Goal: Task Accomplishment & Management: Use online tool/utility

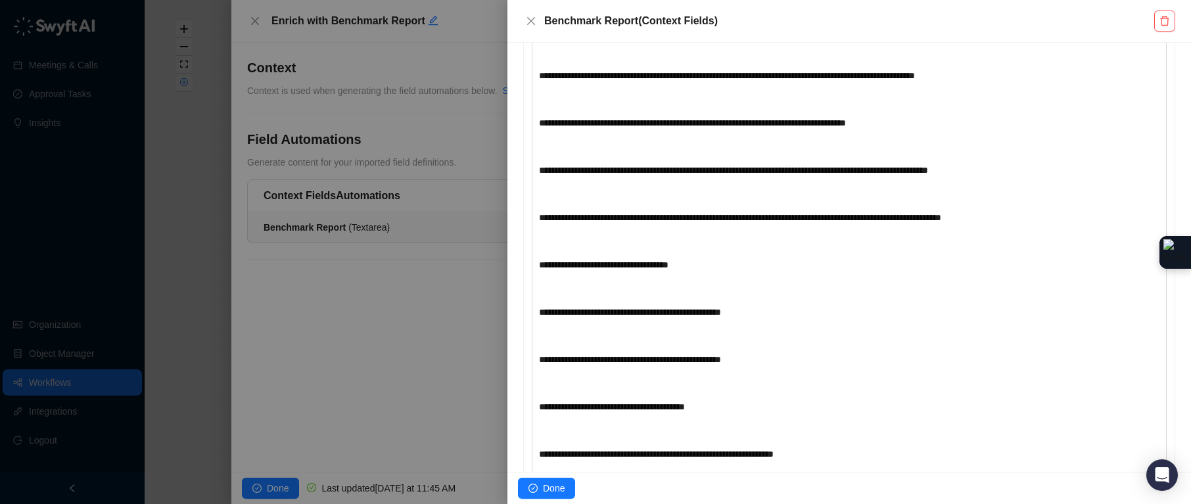
scroll to position [3869, 0]
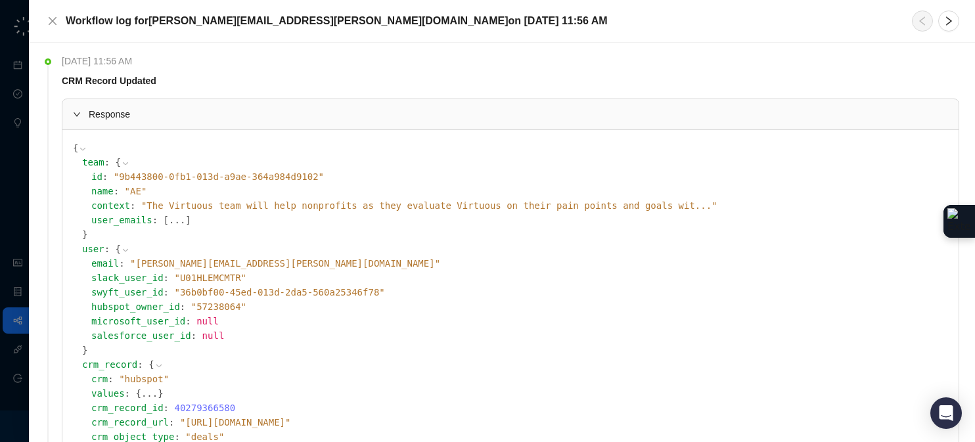
scroll to position [3, 0]
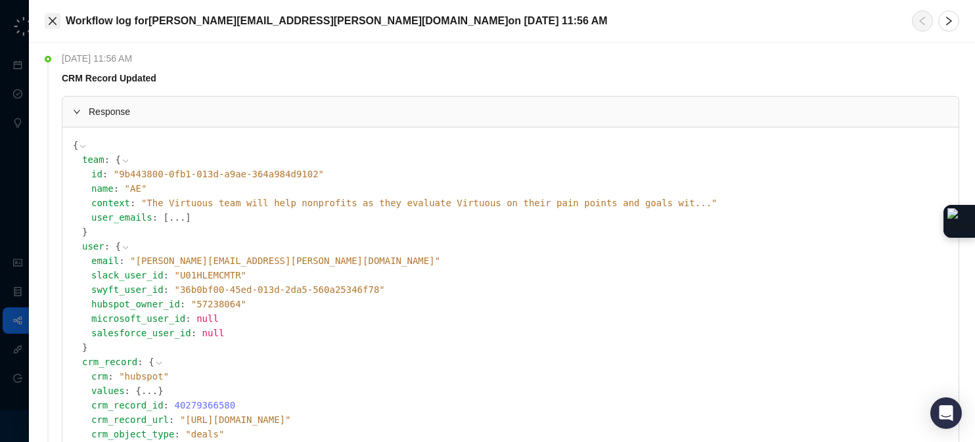
click at [53, 20] on icon "close" at bounding box center [52, 21] width 11 height 11
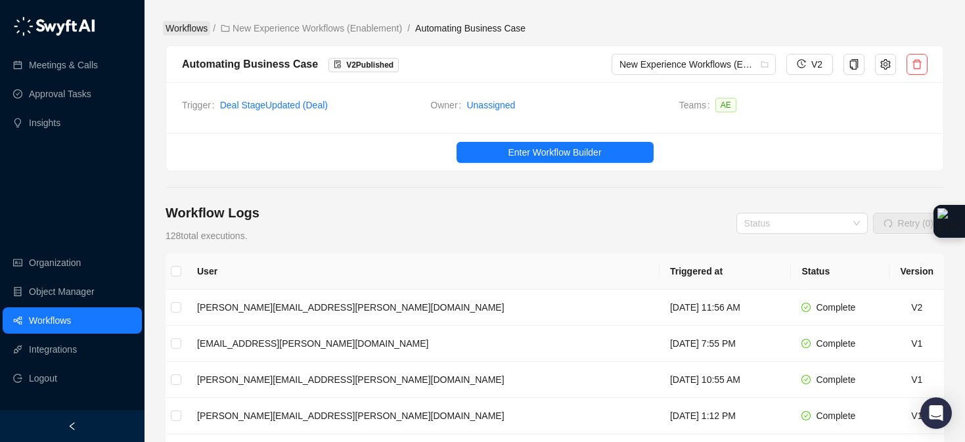
click at [197, 22] on link "Workflows" at bounding box center [186, 28] width 47 height 14
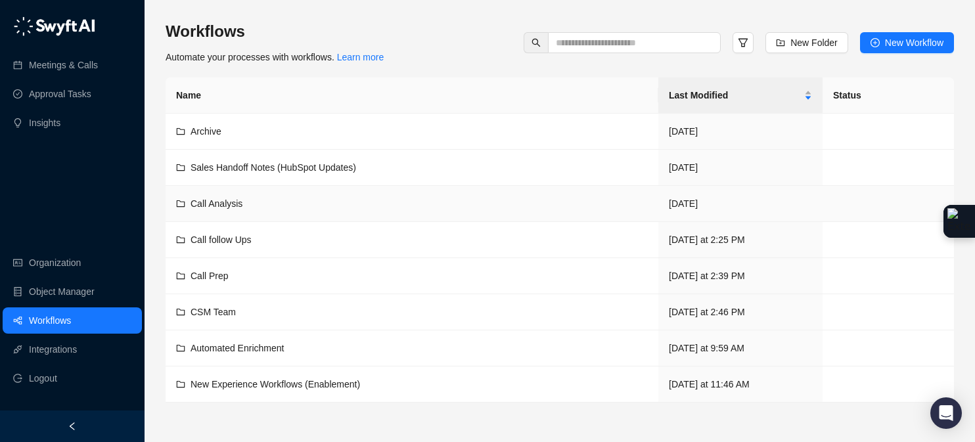
click at [246, 200] on div "Call Analysis" at bounding box center [412, 203] width 472 height 14
click at [271, 384] on span "New Experience Workflows (Enablement)" at bounding box center [276, 384] width 170 height 11
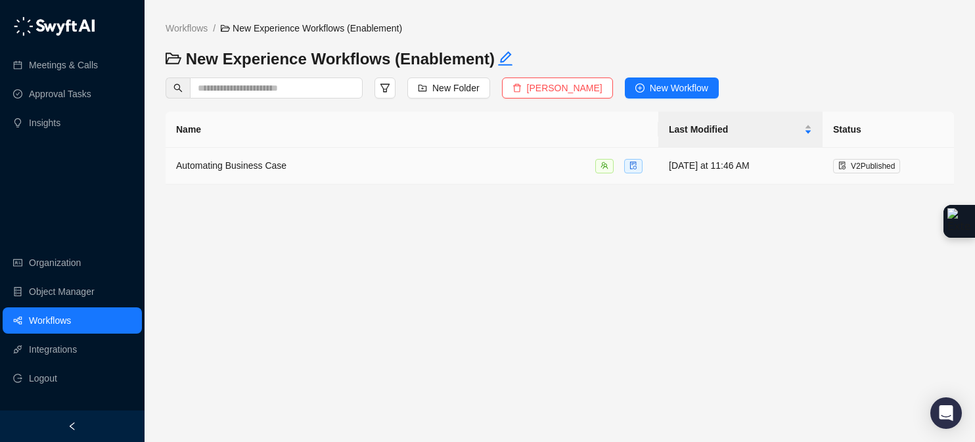
click at [377, 160] on div "Automating Business Case" at bounding box center [412, 165] width 472 height 15
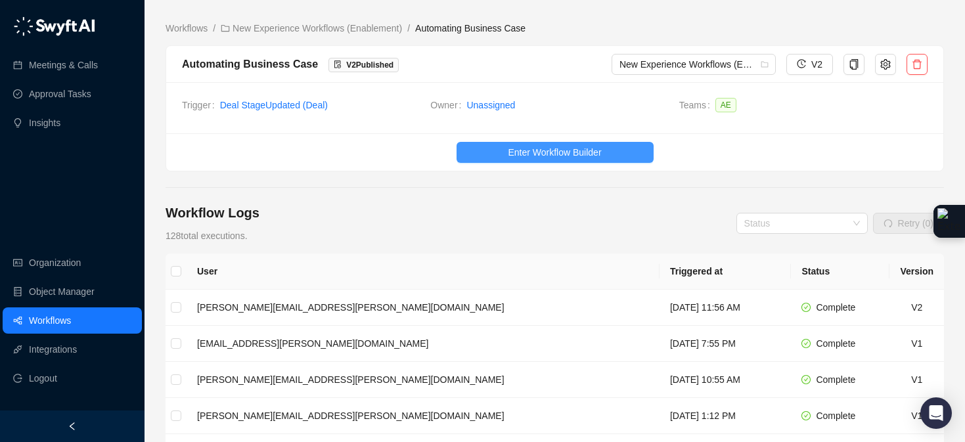
click at [534, 156] on span "Enter Workflow Builder" at bounding box center [554, 152] width 93 height 14
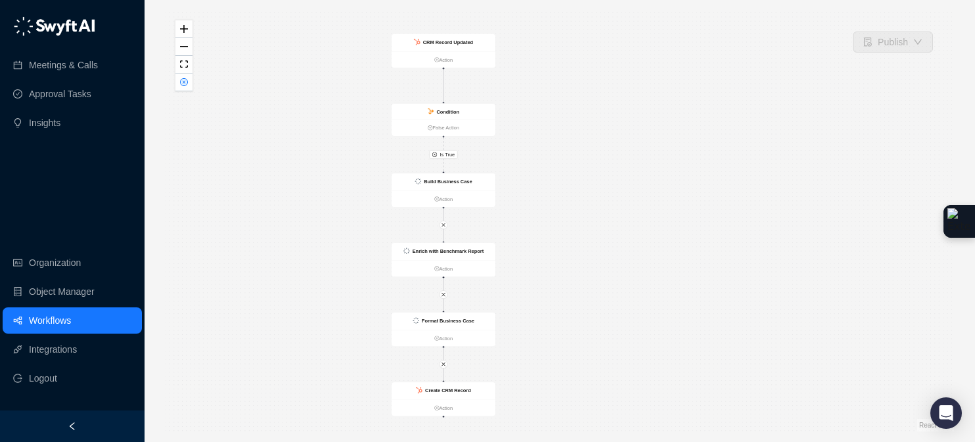
drag, startPoint x: 739, startPoint y: 226, endPoint x: 621, endPoint y: 230, distance: 117.7
click at [621, 230] on div "Is True CRM Record Updated Action Condition False Action Create CRM Record Acti…" at bounding box center [560, 221] width 788 height 421
click at [480, 191] on ul "Action" at bounding box center [442, 199] width 104 height 16
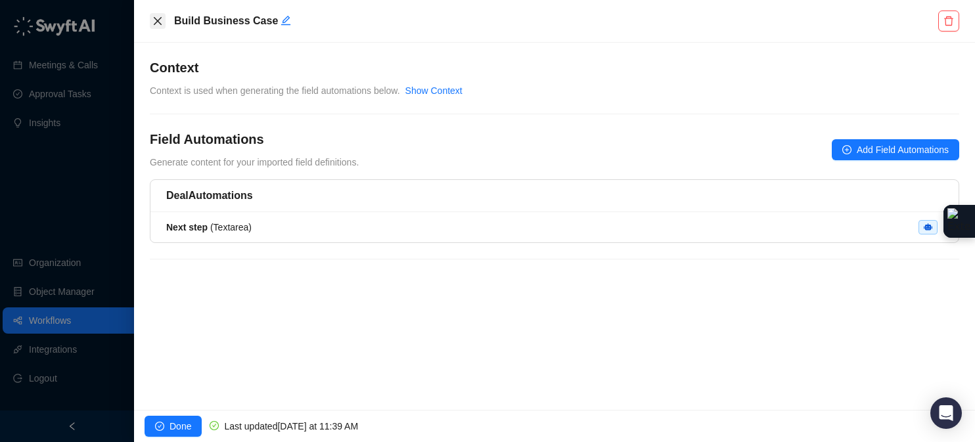
click at [151, 20] on button "Close" at bounding box center [158, 21] width 16 height 16
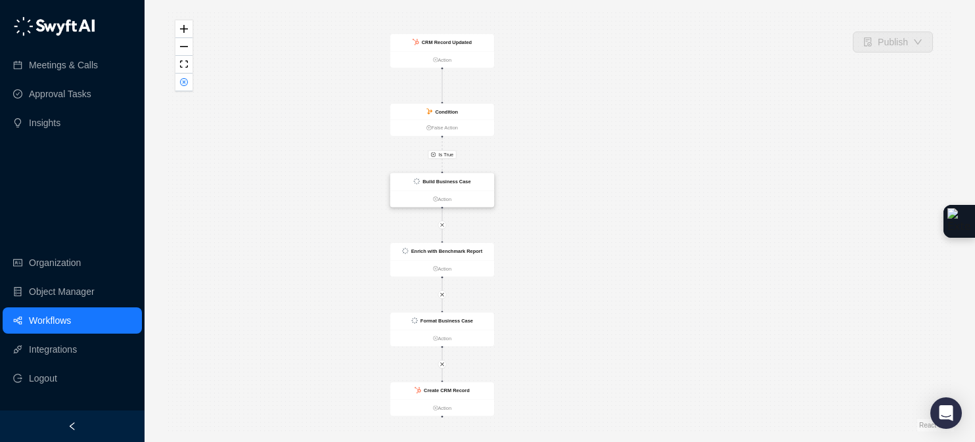
click at [472, 186] on div "Build Business Case" at bounding box center [442, 182] width 104 height 18
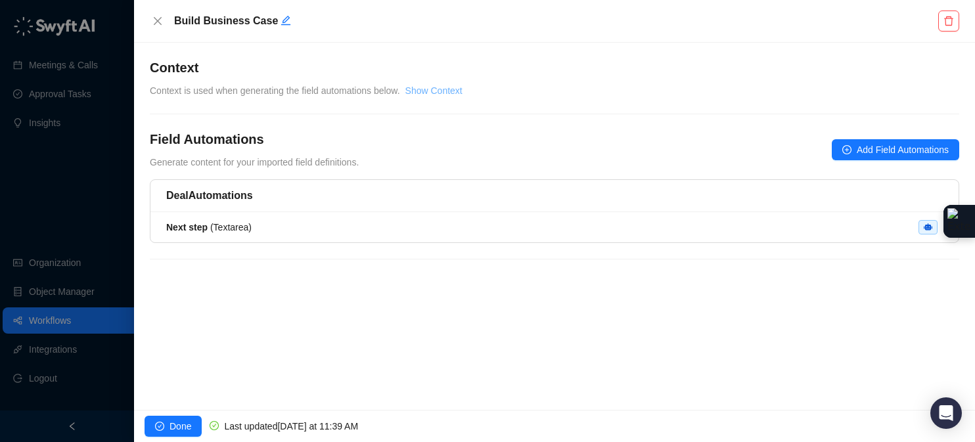
click at [439, 86] on link "Show Context" at bounding box center [433, 90] width 57 height 11
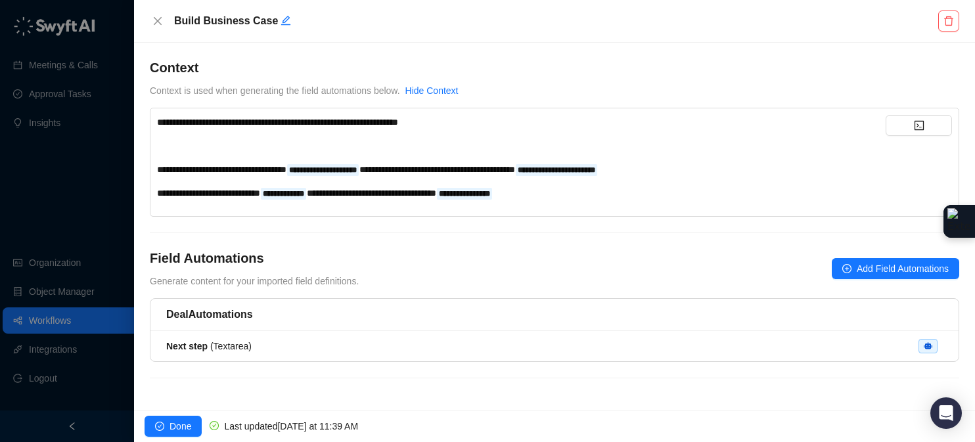
click at [649, 195] on div "**********" at bounding box center [521, 193] width 729 height 14
click at [918, 121] on icon "code" at bounding box center [918, 125] width 9 height 9
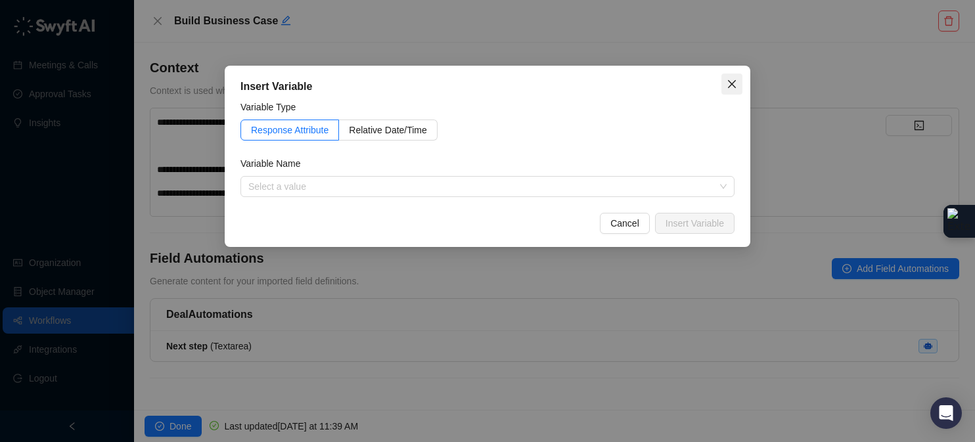
click at [731, 83] on icon "close" at bounding box center [732, 84] width 11 height 11
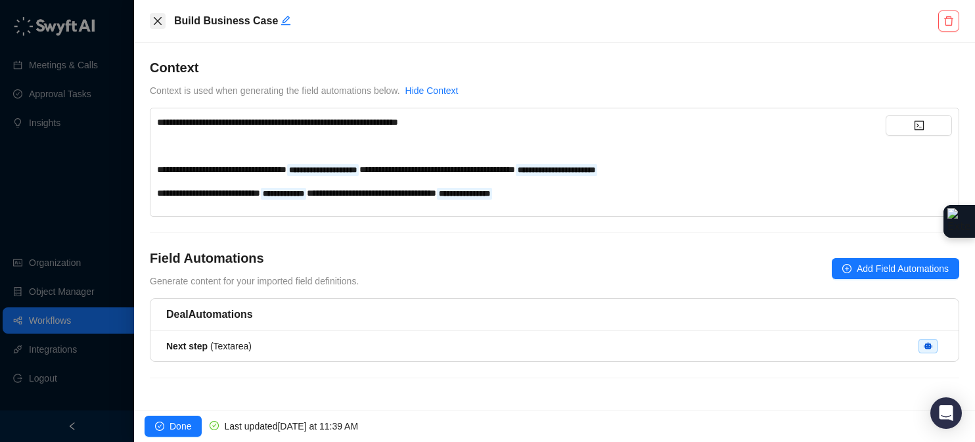
click at [158, 19] on icon "close" at bounding box center [157, 21] width 11 height 11
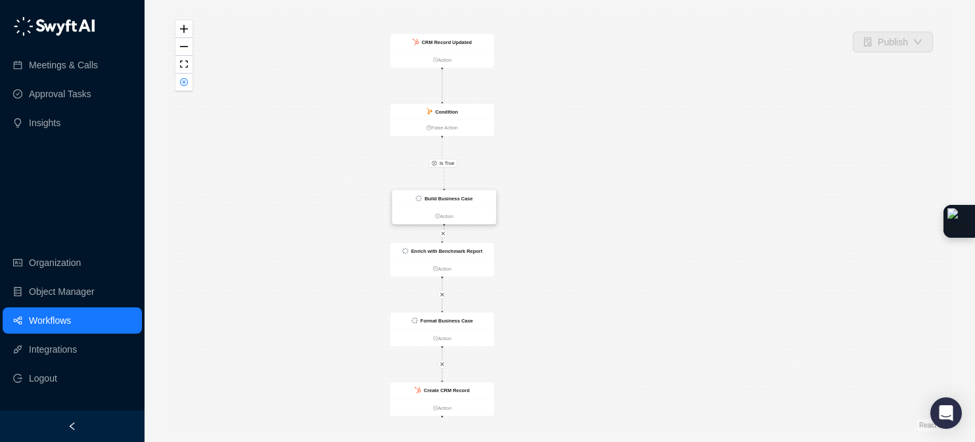
drag, startPoint x: 463, startPoint y: 178, endPoint x: 465, endPoint y: 195, distance: 17.2
click at [465, 196] on strong "Build Business Case" at bounding box center [448, 198] width 48 height 5
click at [445, 216] on link "Action" at bounding box center [444, 216] width 103 height 8
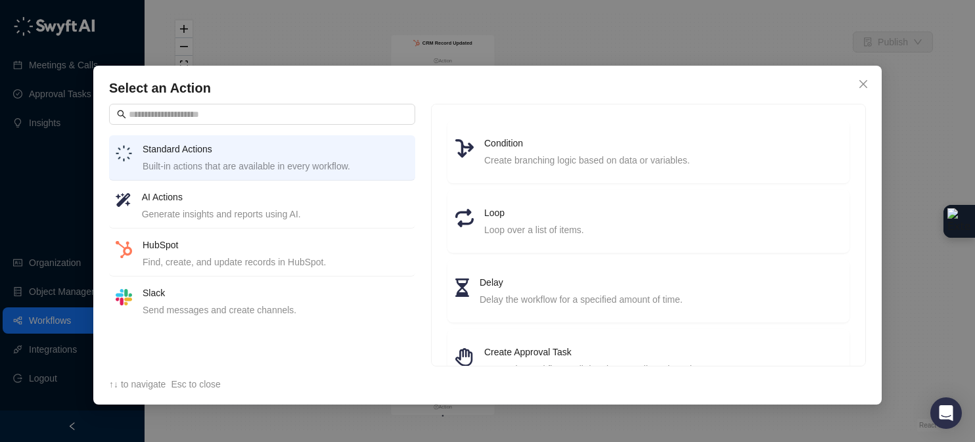
click at [217, 208] on div "Generate insights and reports using AI." at bounding box center [275, 214] width 267 height 14
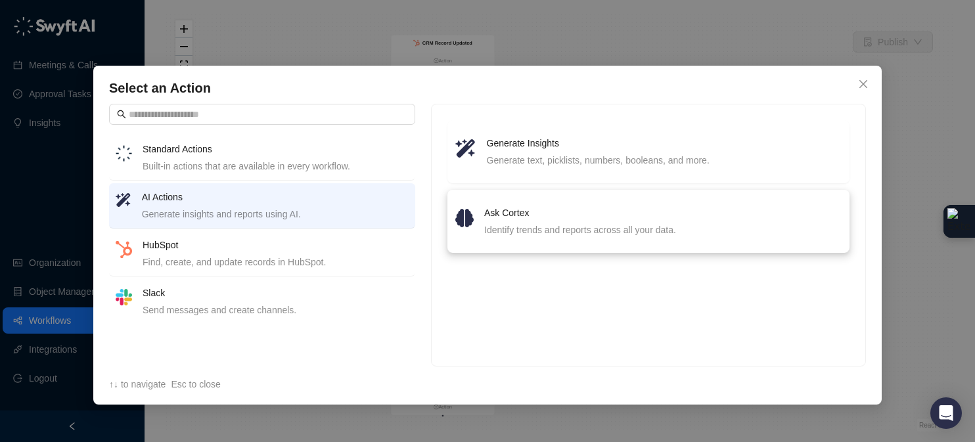
click at [554, 202] on li "Ask Cortex Identify trends and reports across all your data." at bounding box center [648, 221] width 386 height 47
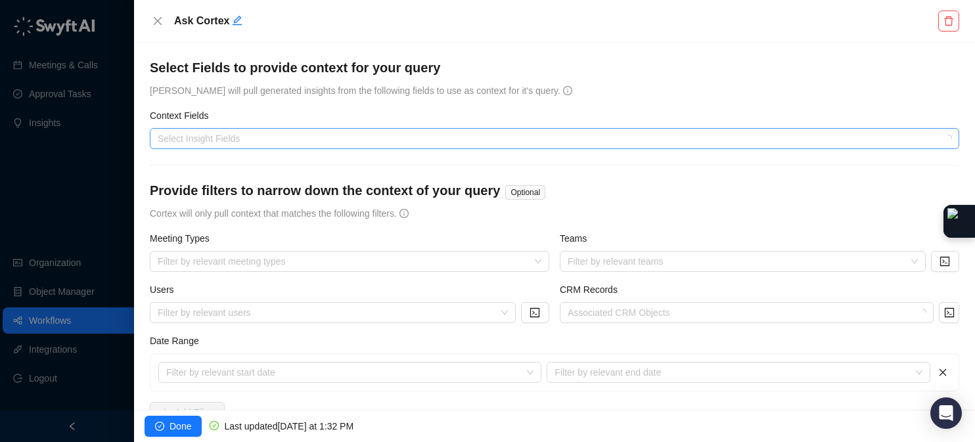
click at [489, 131] on div "Select Insight Fields" at bounding box center [555, 138] width 810 height 21
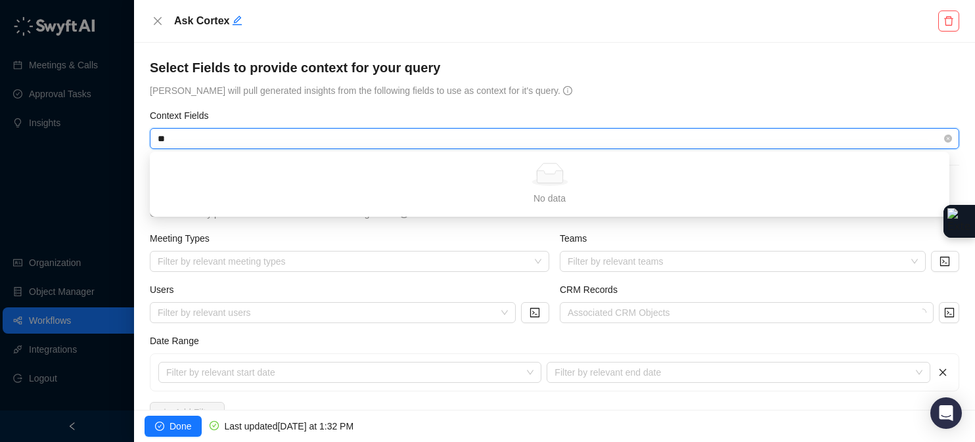
type input "*"
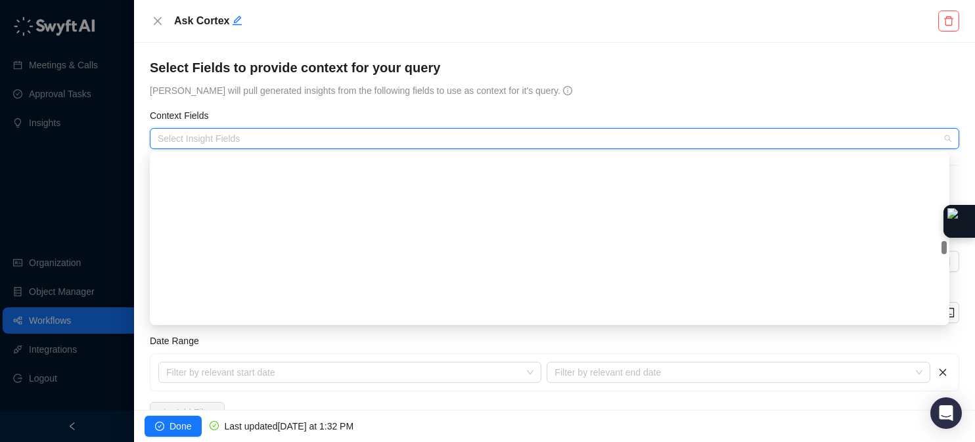
scroll to position [1114, 0]
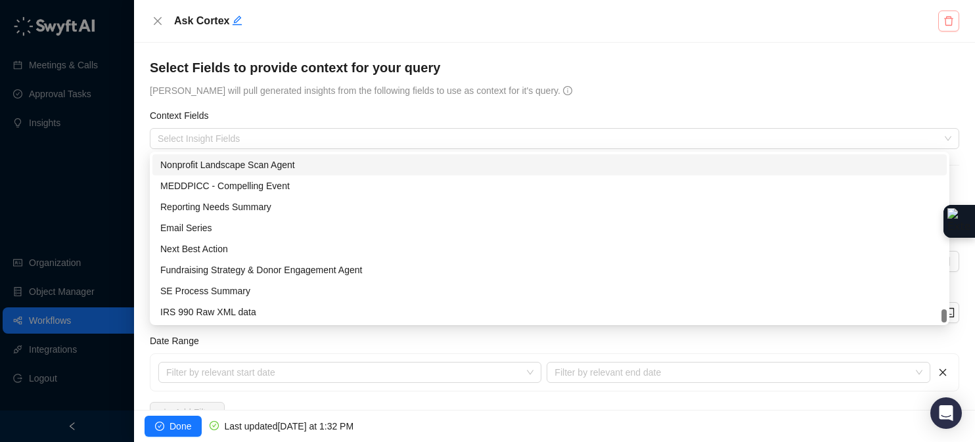
click at [947, 27] on button "button" at bounding box center [948, 21] width 21 height 21
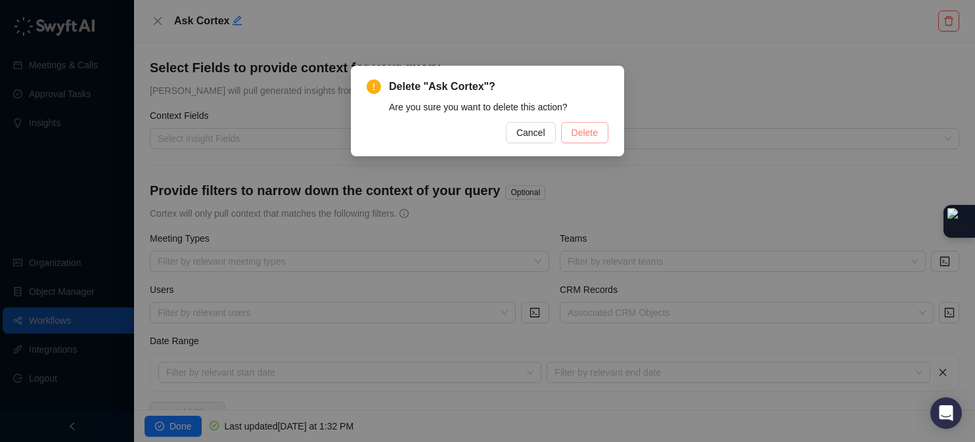
click at [590, 140] on button "Delete" at bounding box center [584, 132] width 47 height 21
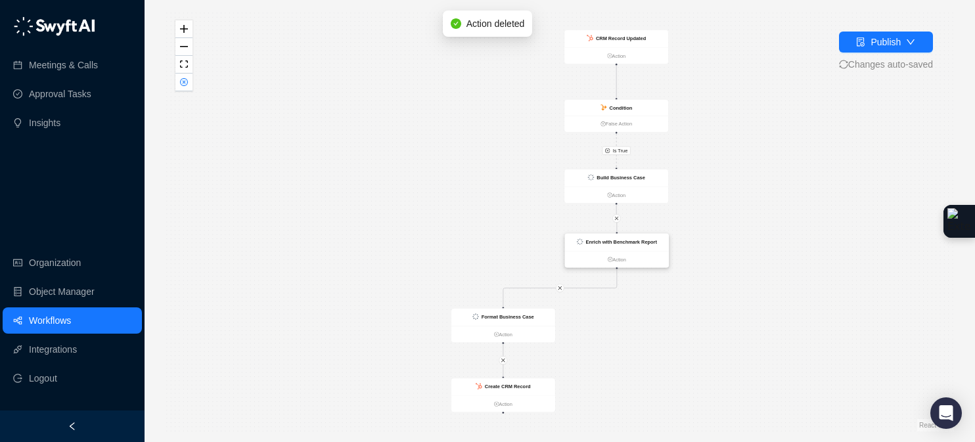
drag, startPoint x: 536, startPoint y: 247, endPoint x: 649, endPoint y: 242, distance: 113.8
click at [649, 242] on strong "Enrich with Benchmark Report" at bounding box center [620, 241] width 71 height 5
drag, startPoint x: 547, startPoint y: 314, endPoint x: 658, endPoint y: 310, distance: 111.1
click at [658, 310] on div "Format Business Case" at bounding box center [614, 314] width 104 height 18
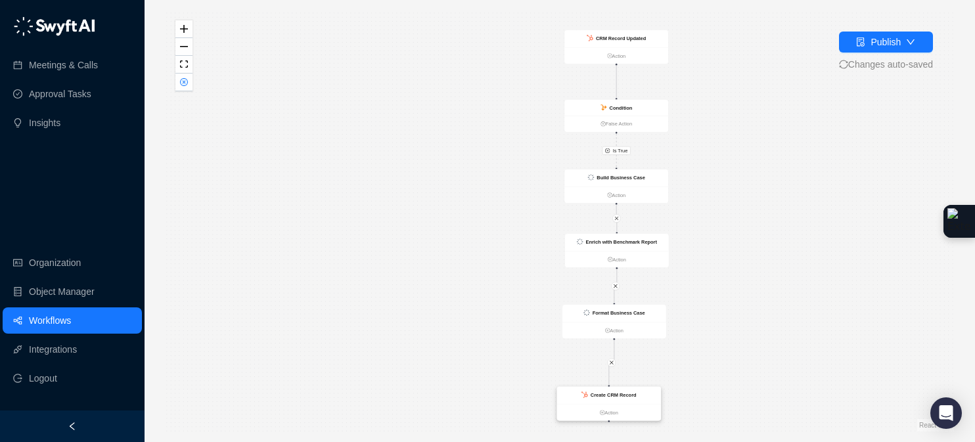
drag, startPoint x: 538, startPoint y: 388, endPoint x: 644, endPoint y: 387, distance: 105.8
click at [637, 394] on strong "Create CRM Record" at bounding box center [614, 394] width 46 height 5
click at [649, 179] on div "Build Business Case" at bounding box center [616, 179] width 104 height 18
click at [649, 179] on div "Build Business Case" at bounding box center [617, 179] width 104 height 18
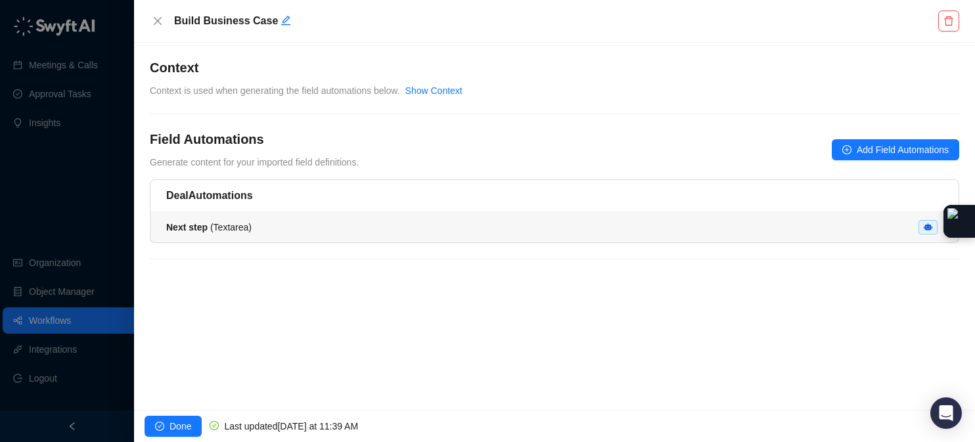
click at [865, 233] on div "Next step ( Textarea )" at bounding box center [554, 227] width 777 height 14
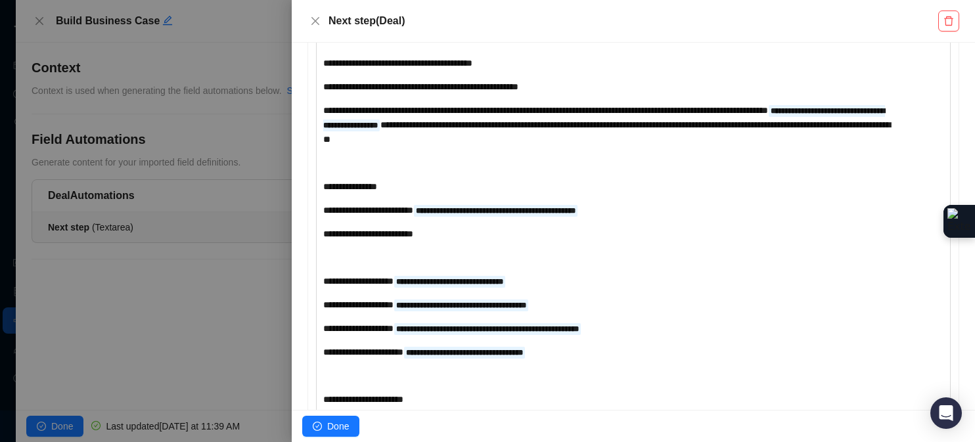
scroll to position [426, 0]
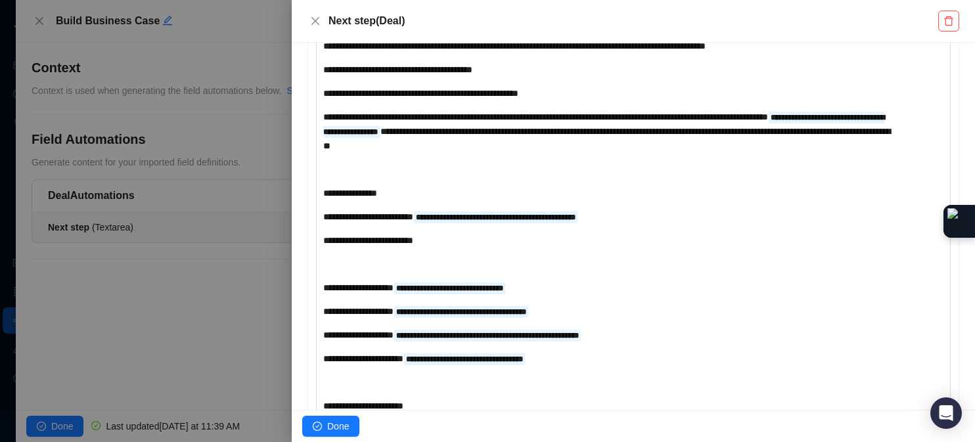
click at [671, 153] on div "**********" at bounding box center [607, 131] width 568 height 43
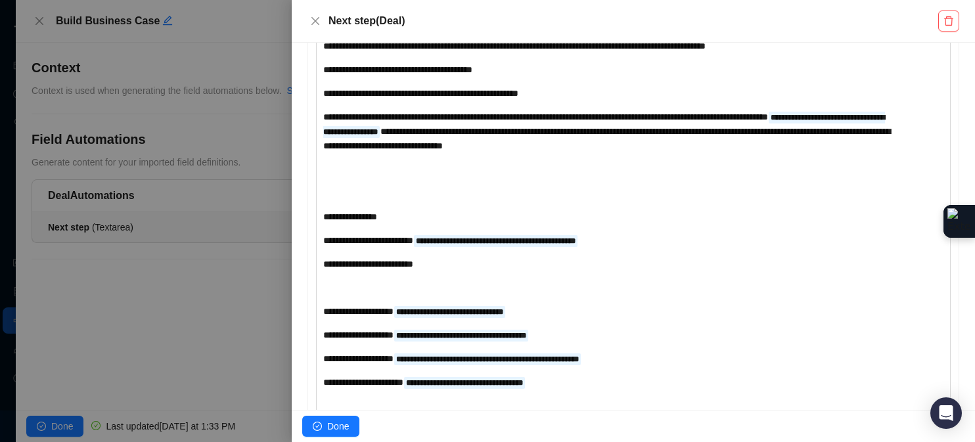
scroll to position [429, 0]
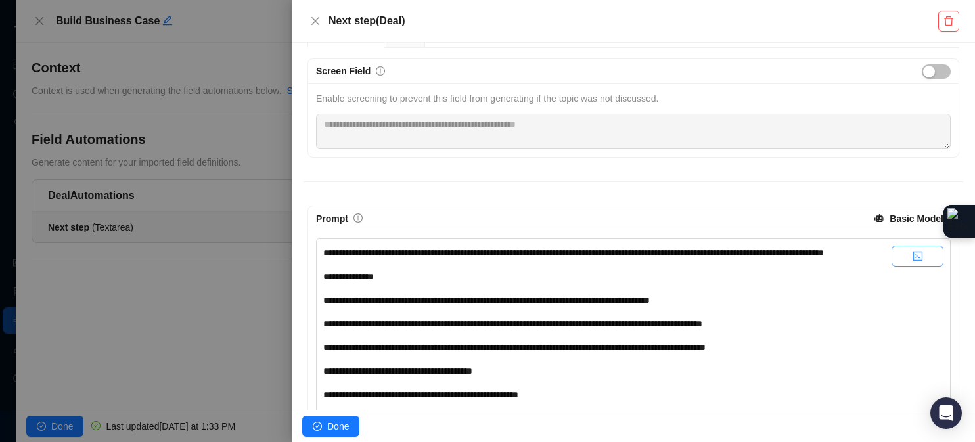
click at [904, 248] on button "button" at bounding box center [918, 256] width 52 height 21
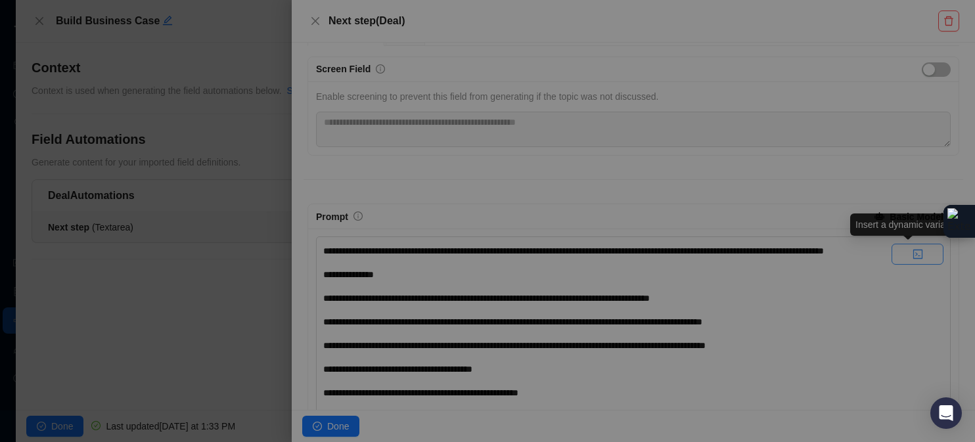
scroll to position [127, 0]
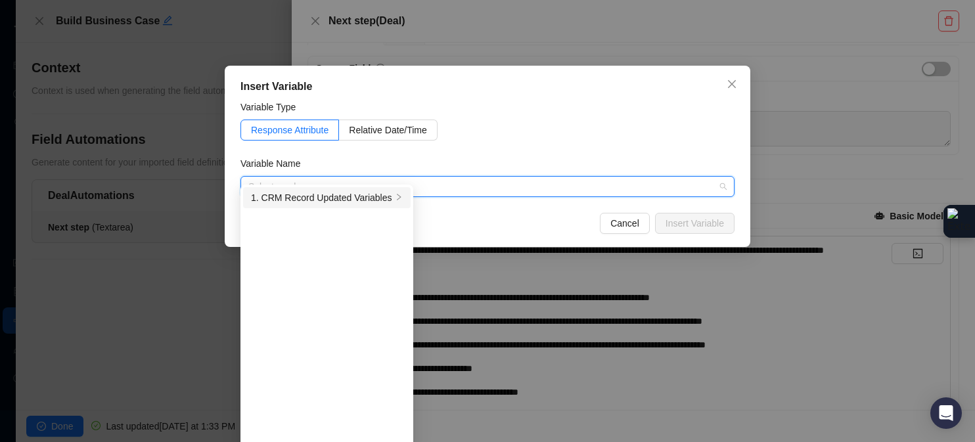
click at [355, 196] on div "1. CRM Record Updated Variables" at bounding box center [321, 198] width 141 height 14
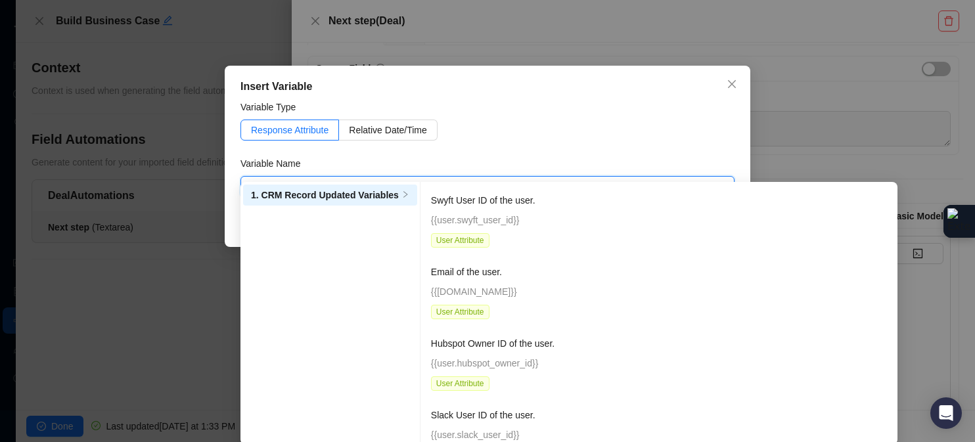
click at [417, 171] on div "Variable Name" at bounding box center [487, 166] width 494 height 20
click at [392, 178] on input "search" at bounding box center [483, 187] width 470 height 20
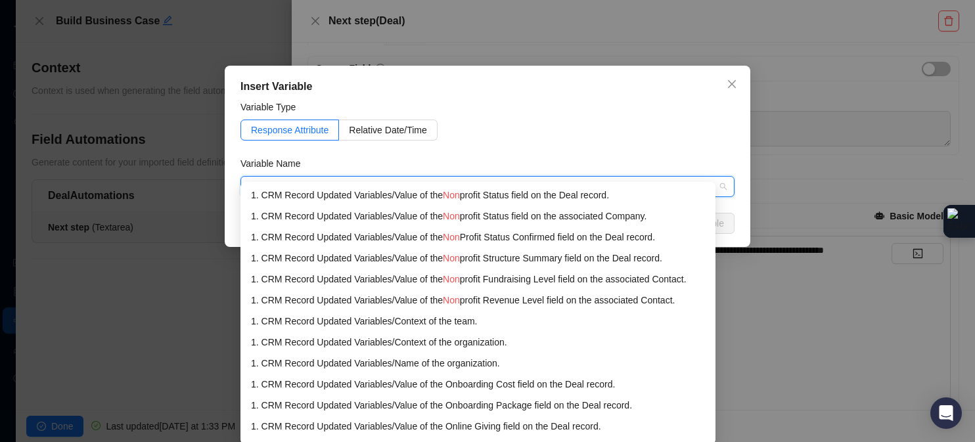
type input "*"
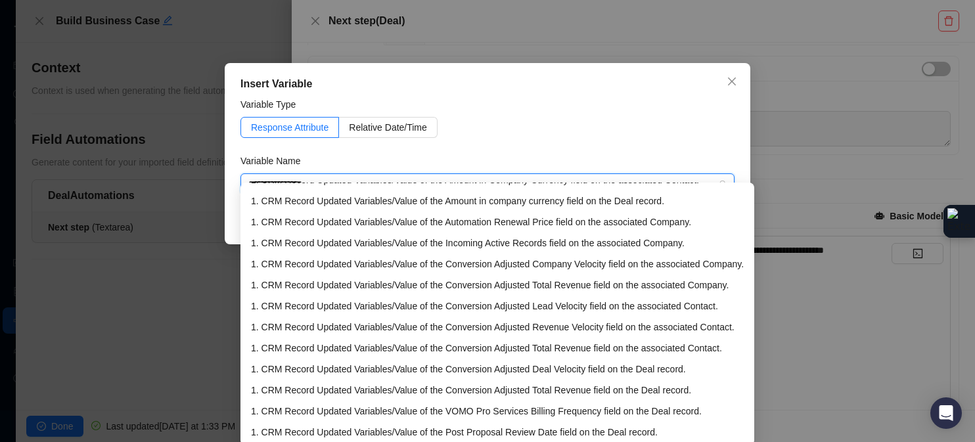
scroll to position [5, 0]
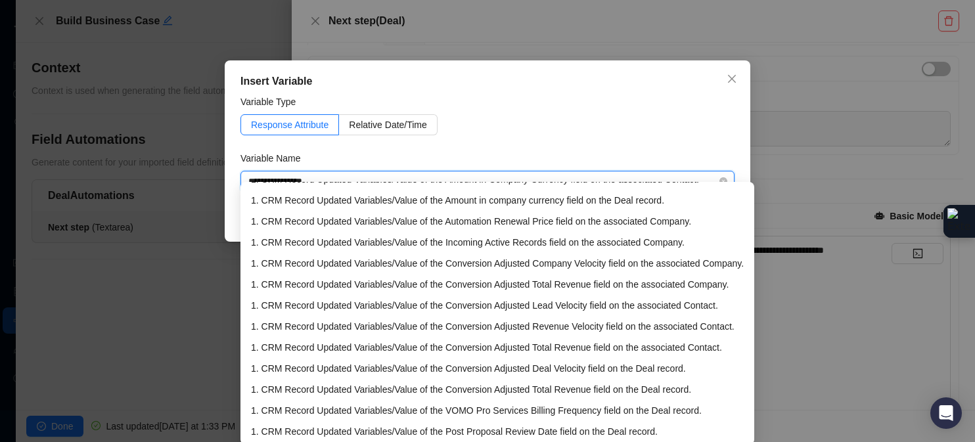
click at [436, 175] on input "**********" at bounding box center [483, 181] width 470 height 20
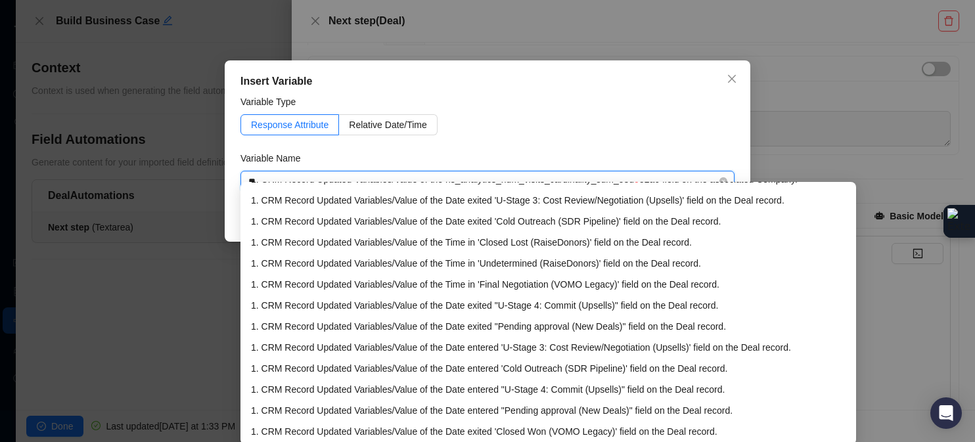
scroll to position [121, 0]
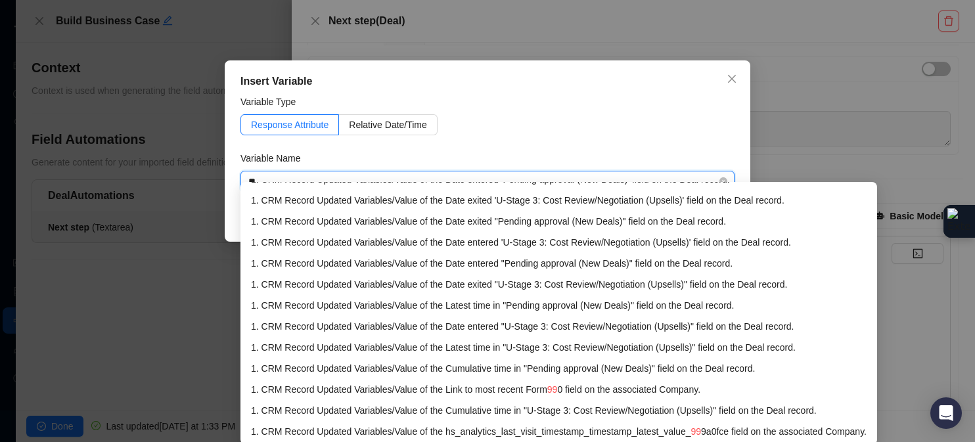
type input "***"
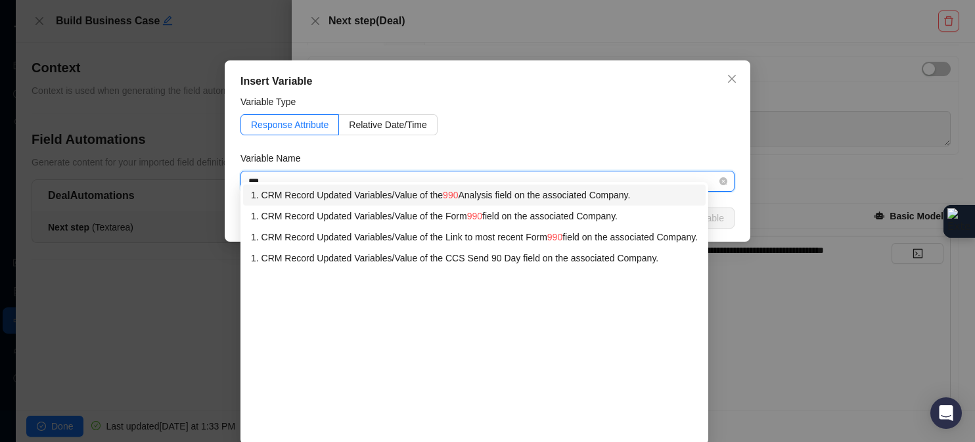
click at [499, 195] on div "1. CRM Record Updated Variables / Value of the 990 Analysis field on the associ…" at bounding box center [474, 195] width 447 height 14
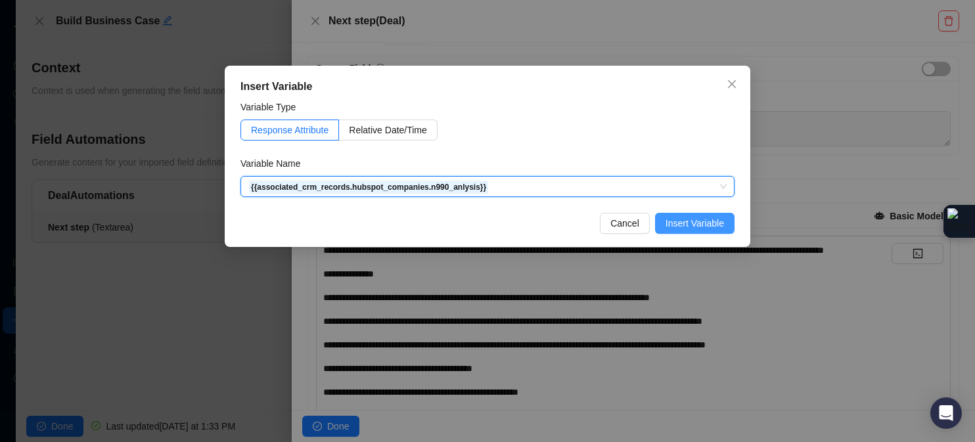
click at [668, 221] on span "Insert Variable" at bounding box center [695, 223] width 58 height 14
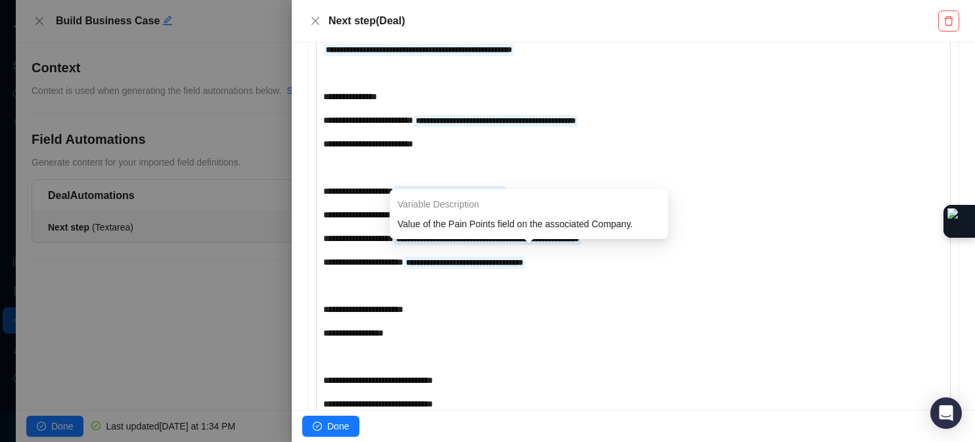
scroll to position [546, 0]
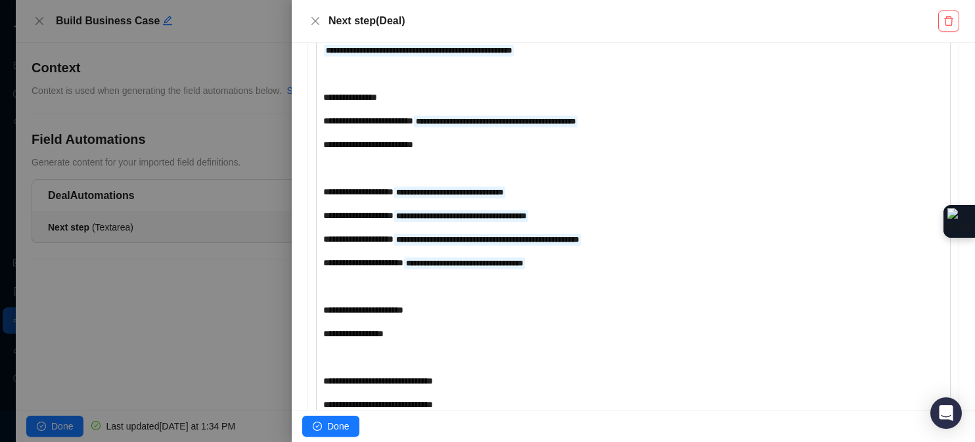
click at [614, 57] on div "**********" at bounding box center [607, 50] width 568 height 14
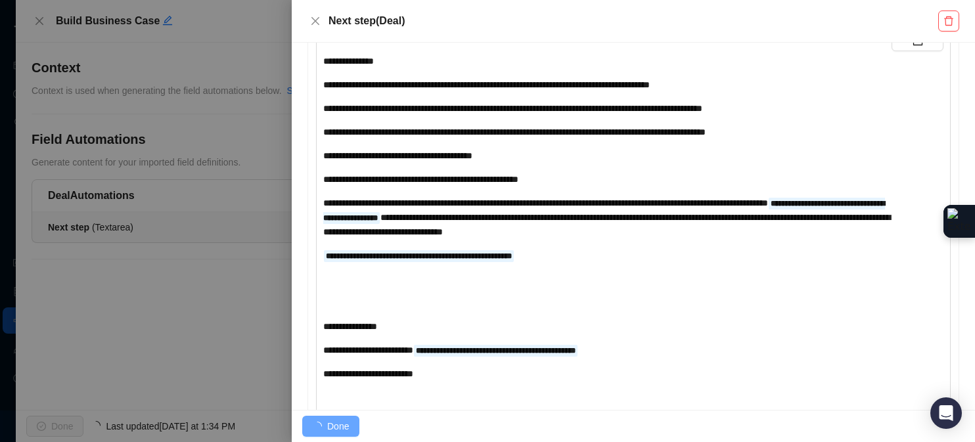
scroll to position [248, 0]
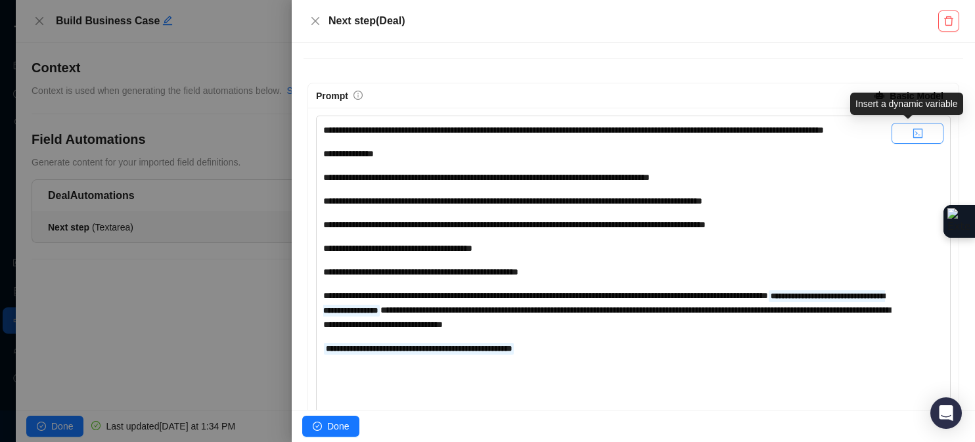
click at [922, 133] on button "button" at bounding box center [918, 133] width 52 height 21
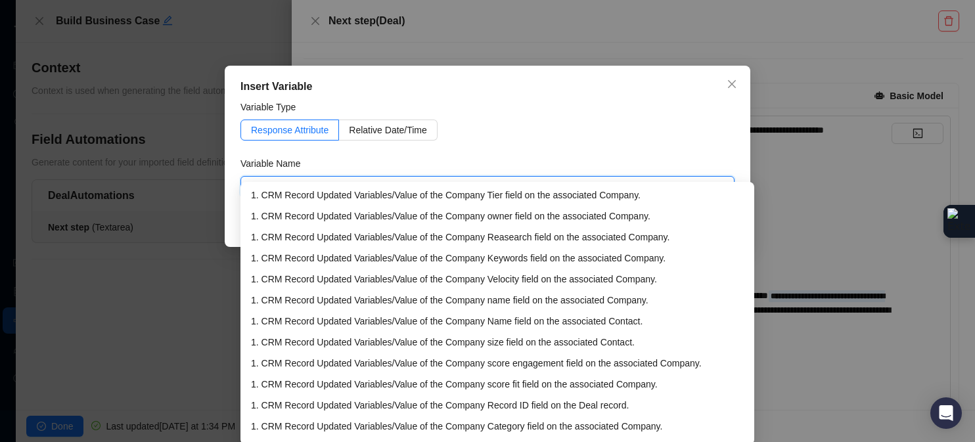
type input "**********"
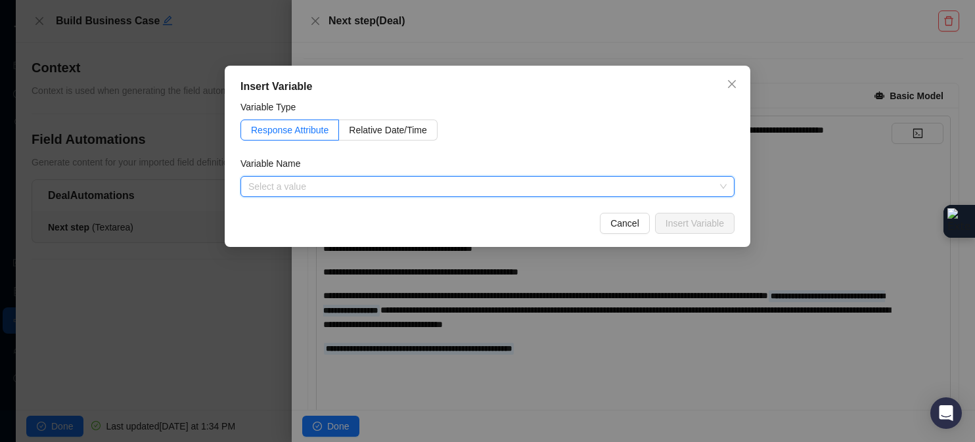
paste input "**********"
type input "**********"
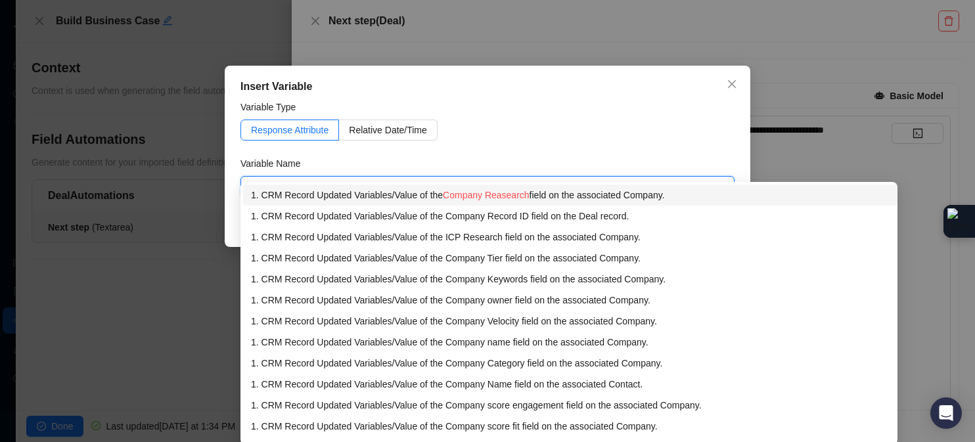
click at [537, 192] on div "1. CRM Record Updated Variables / Value of the Company Reasearch field on the a…" at bounding box center [578, 195] width 654 height 14
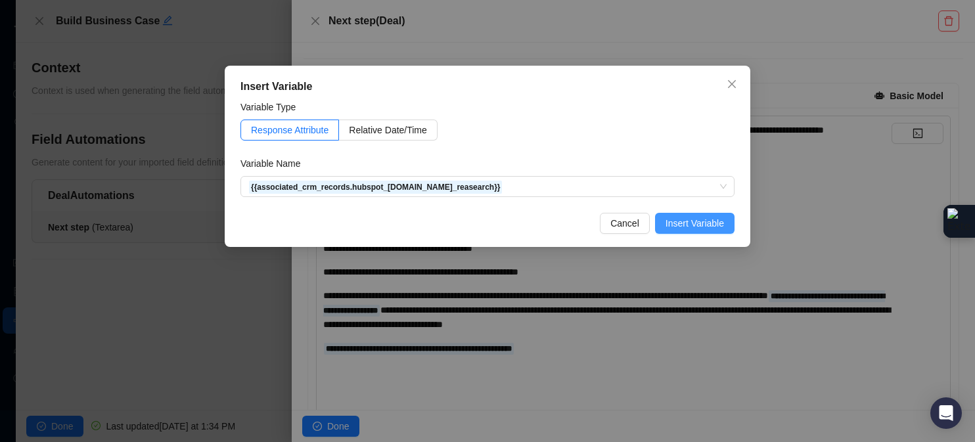
click at [695, 223] on span "Insert Variable" at bounding box center [695, 223] width 58 height 14
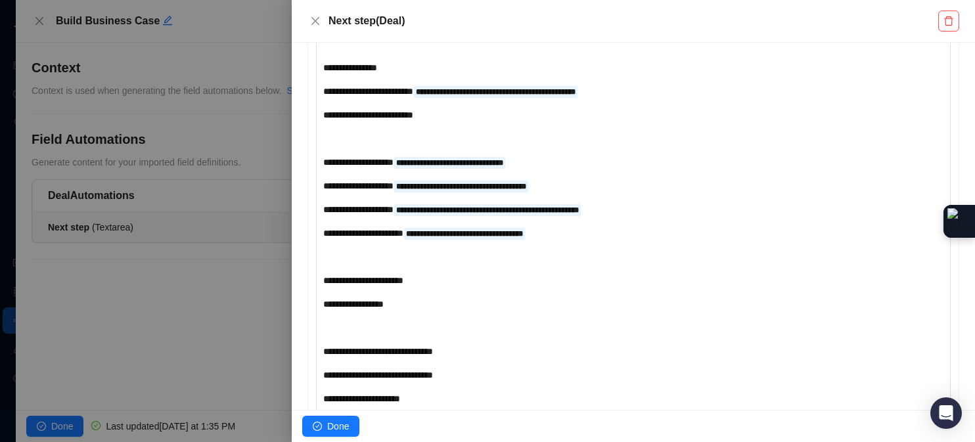
scroll to position [602, 0]
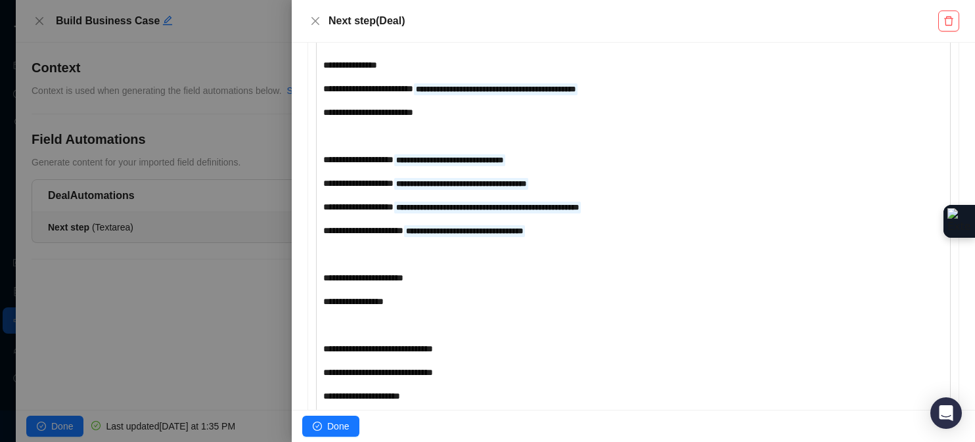
click at [664, 214] on div "**********" at bounding box center [607, 207] width 568 height 14
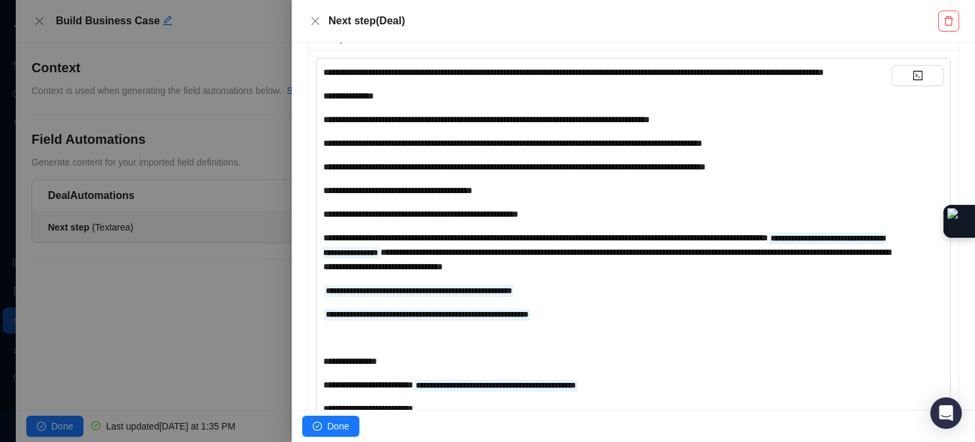
scroll to position [303, 0]
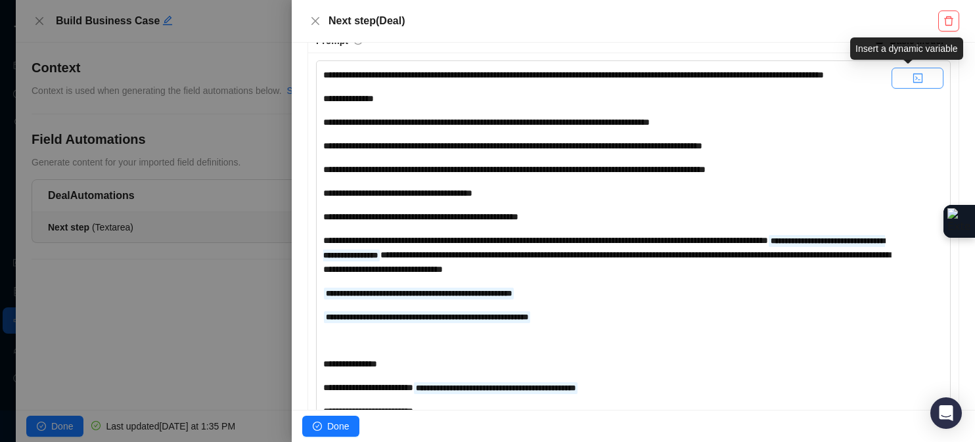
click at [920, 74] on button "button" at bounding box center [918, 78] width 52 height 21
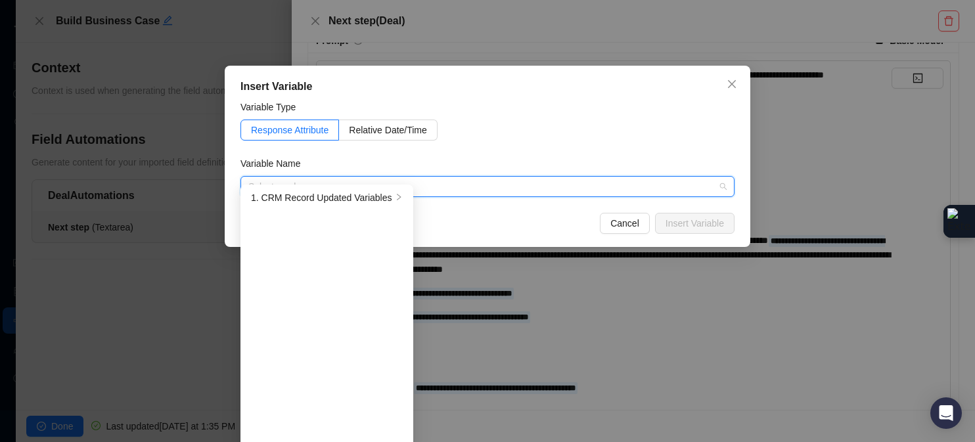
click at [463, 183] on input "search" at bounding box center [483, 187] width 470 height 20
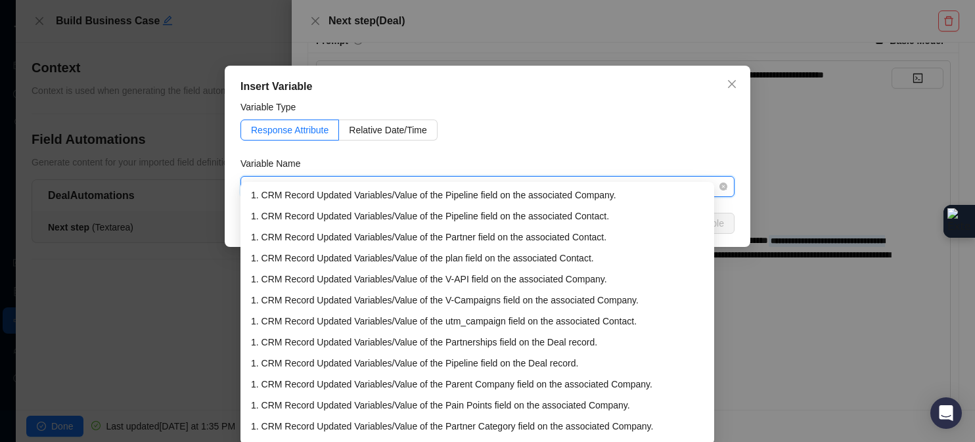
type input "*****"
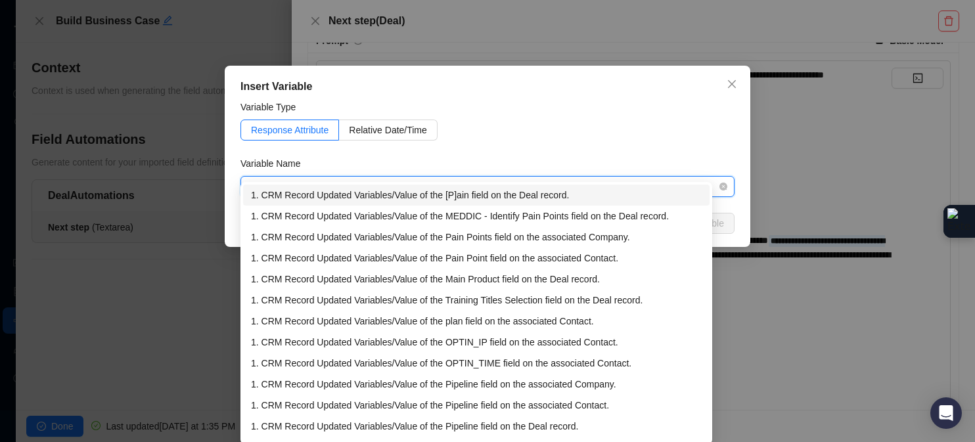
click at [456, 199] on div "1. CRM Record Updated Variables / Value of the [P]ain field on the Deal record." at bounding box center [476, 195] width 451 height 14
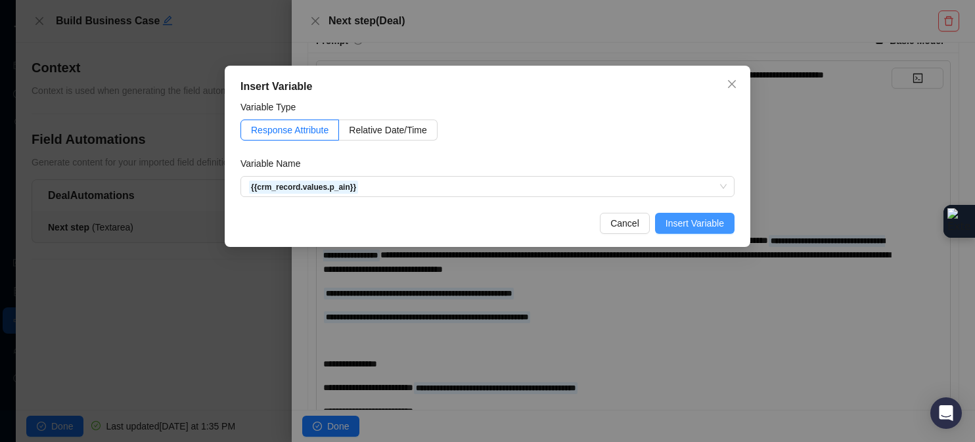
click at [689, 225] on span "Insert Variable" at bounding box center [695, 223] width 58 height 14
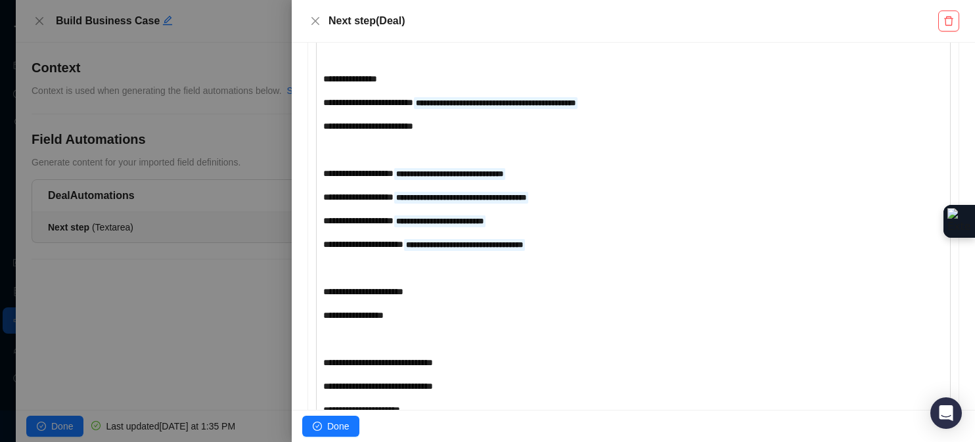
scroll to position [606, 0]
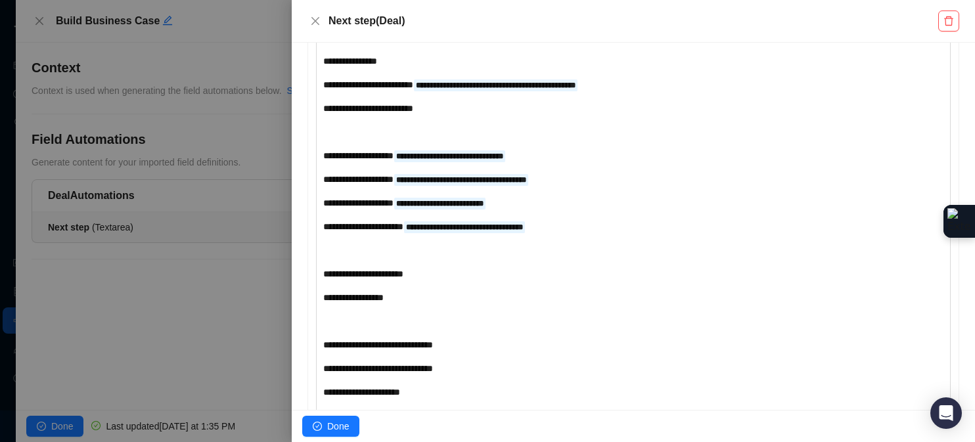
click at [601, 234] on div "**********" at bounding box center [607, 226] width 568 height 14
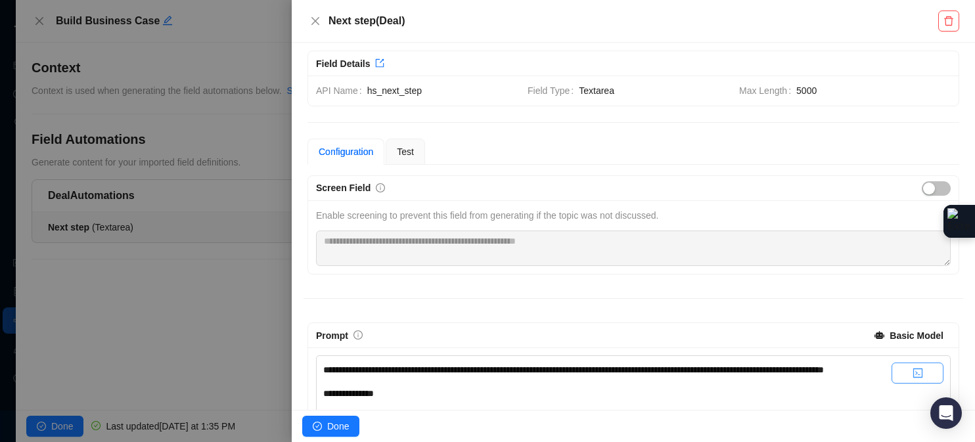
scroll to position [11, 0]
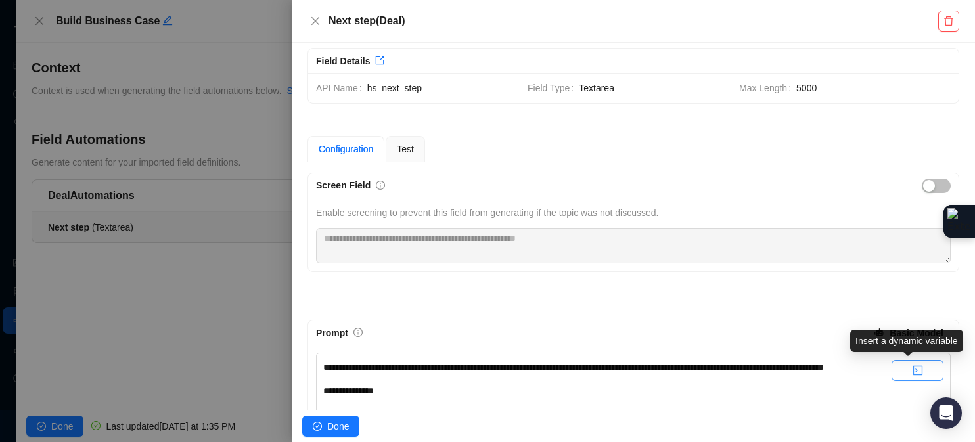
click at [914, 365] on button "button" at bounding box center [918, 370] width 52 height 21
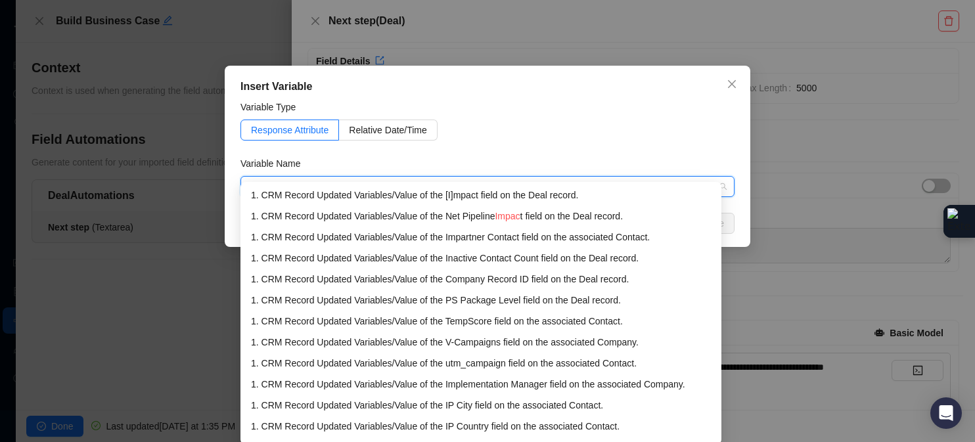
type input "******"
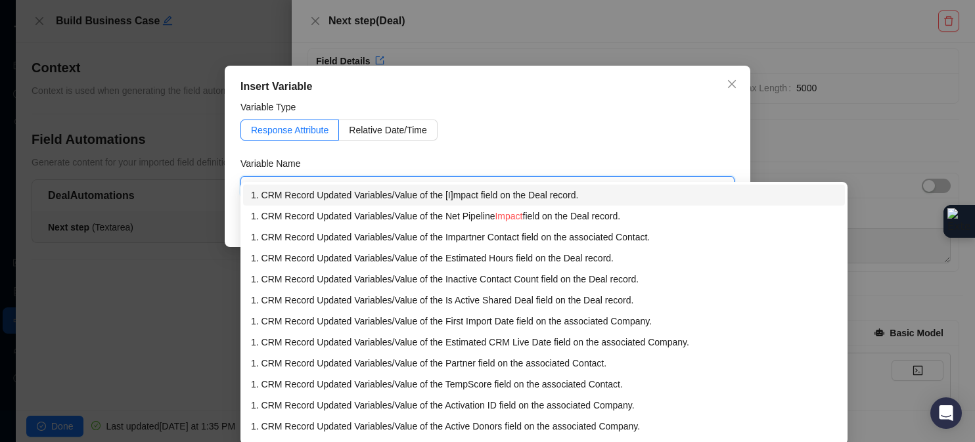
scroll to position [3, 0]
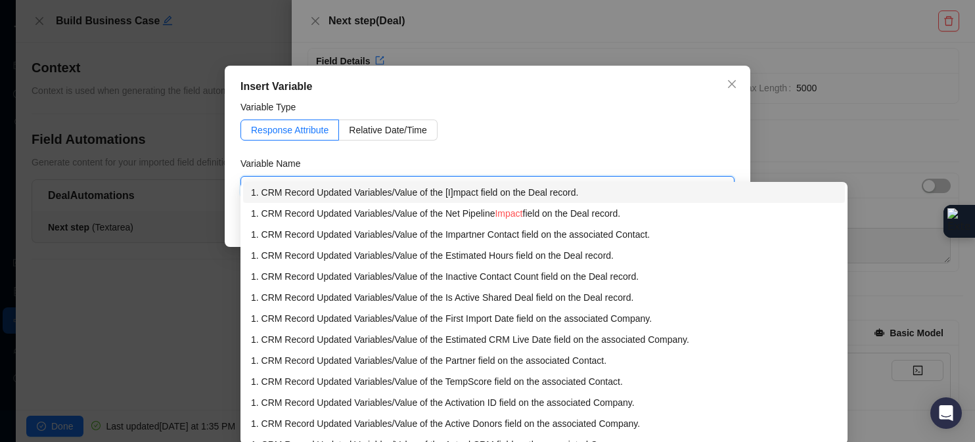
click at [528, 191] on div "1. CRM Record Updated Variables / Value of the [I]mpact field on the Deal recor…" at bounding box center [544, 192] width 586 height 14
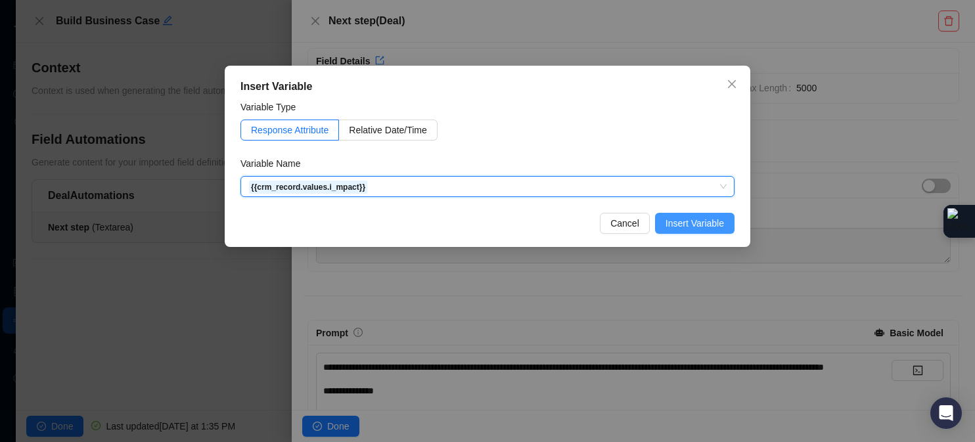
click at [689, 219] on span "Insert Variable" at bounding box center [695, 223] width 58 height 14
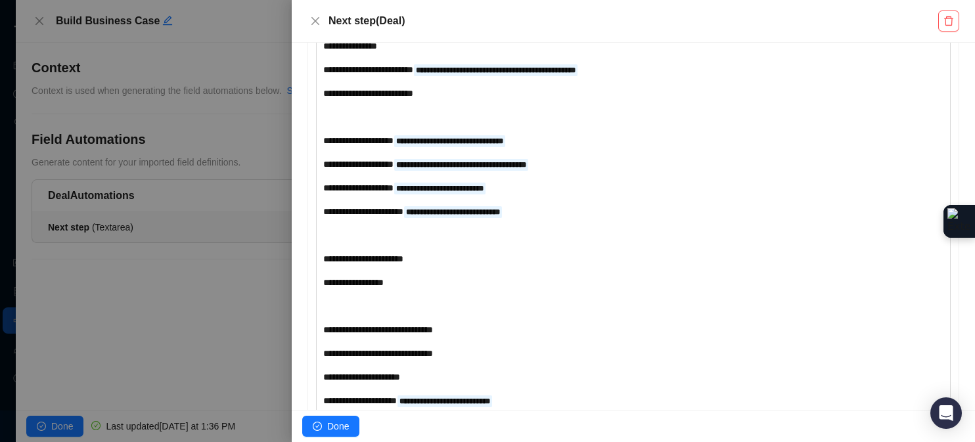
scroll to position [623, 0]
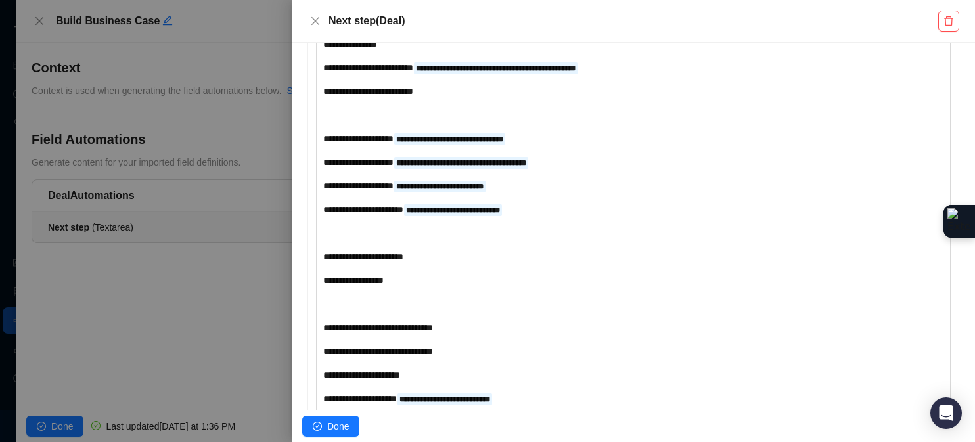
click at [574, 211] on div "**********" at bounding box center [607, 112] width 568 height 729
click at [567, 193] on div "**********" at bounding box center [607, 186] width 568 height 14
click at [574, 217] on div "**********" at bounding box center [607, 209] width 568 height 14
click at [607, 170] on div "**********" at bounding box center [607, 162] width 568 height 14
click at [599, 145] on div "**********" at bounding box center [607, 138] width 568 height 14
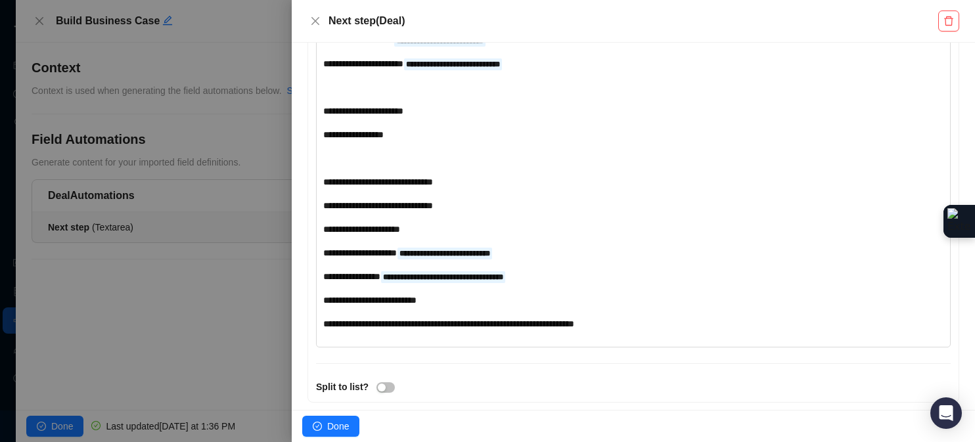
scroll to position [771, 0]
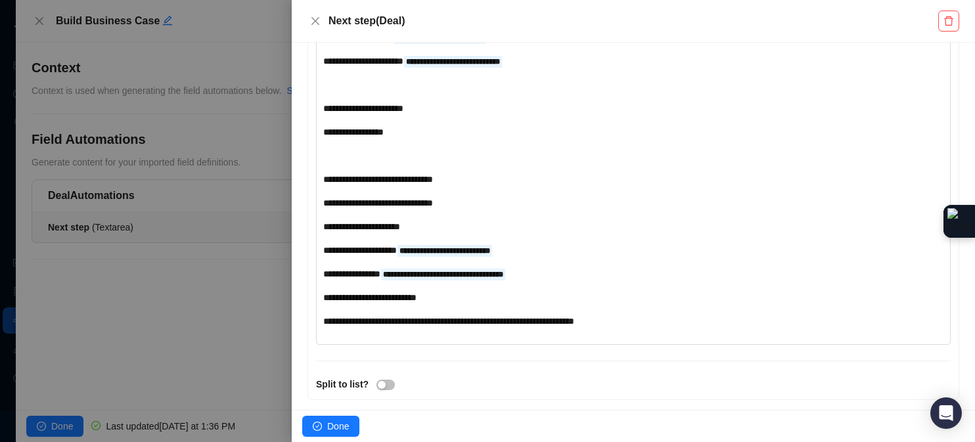
click at [520, 187] on div "**********" at bounding box center [607, 179] width 568 height 14
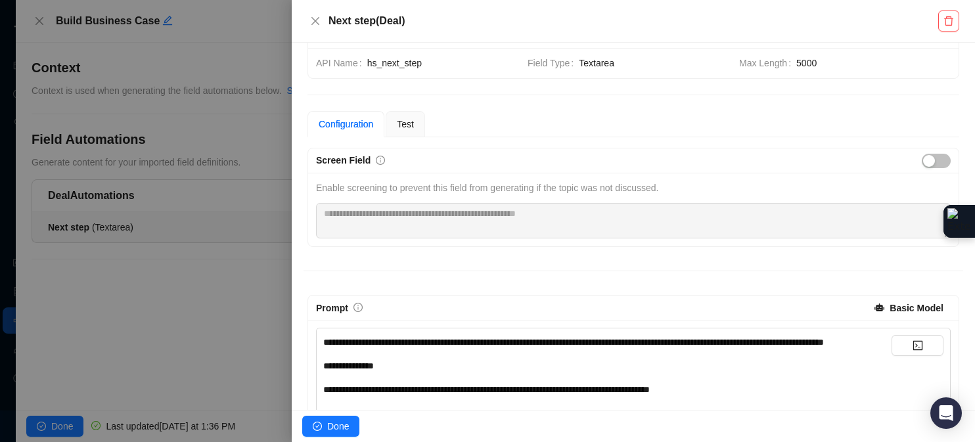
scroll to position [45, 0]
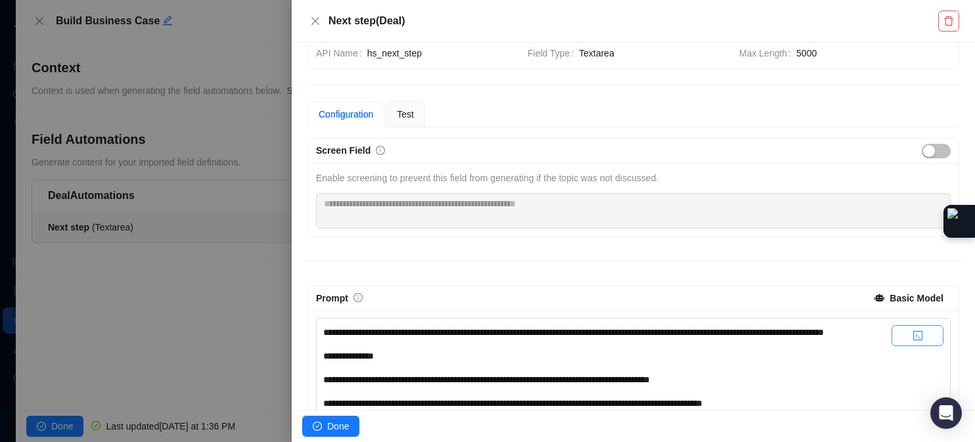
click at [913, 331] on icon "code" at bounding box center [918, 336] width 11 height 11
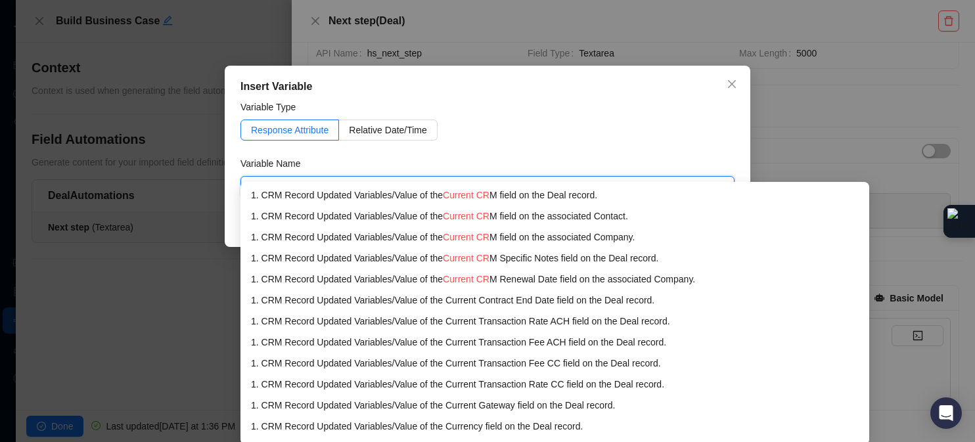
type input "**********"
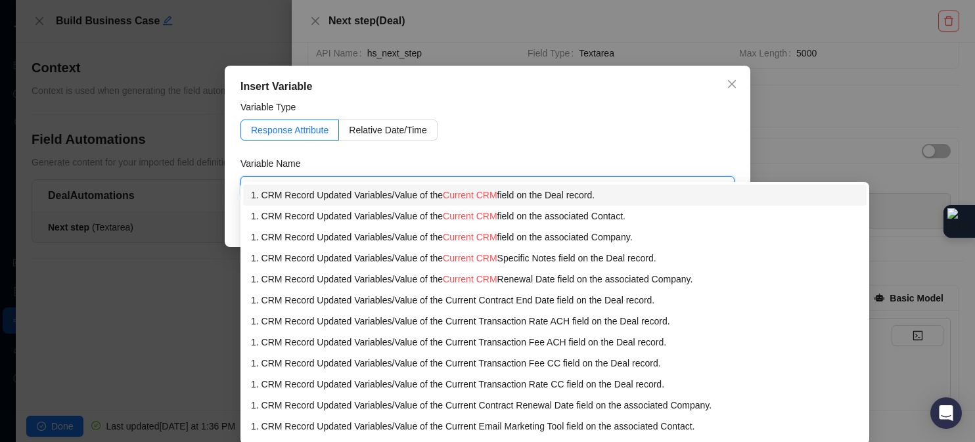
click at [620, 189] on div "1. CRM Record Updated Variables / Value of the Current CRM field on the Deal re…" at bounding box center [555, 195] width 608 height 14
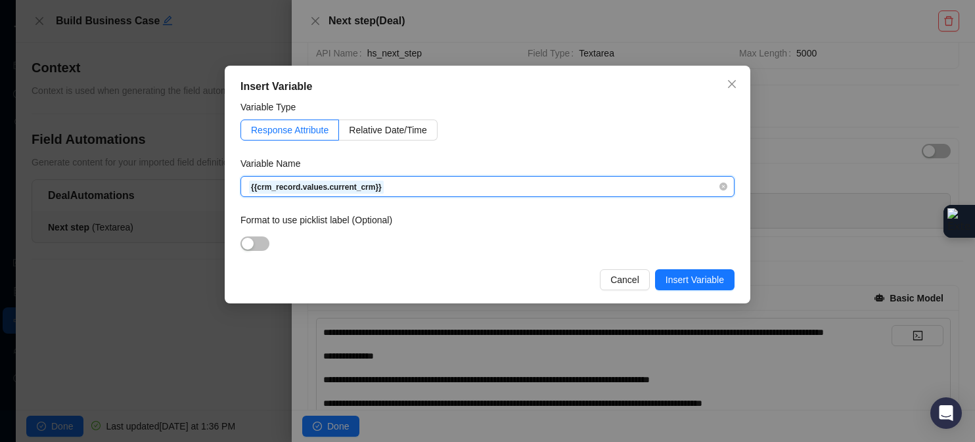
scroll to position [0, 0]
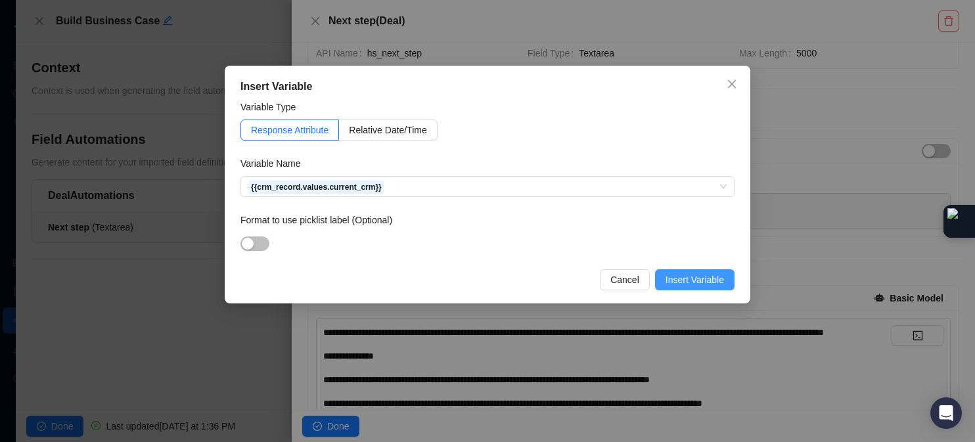
click at [703, 286] on span "Insert Variable" at bounding box center [695, 280] width 58 height 14
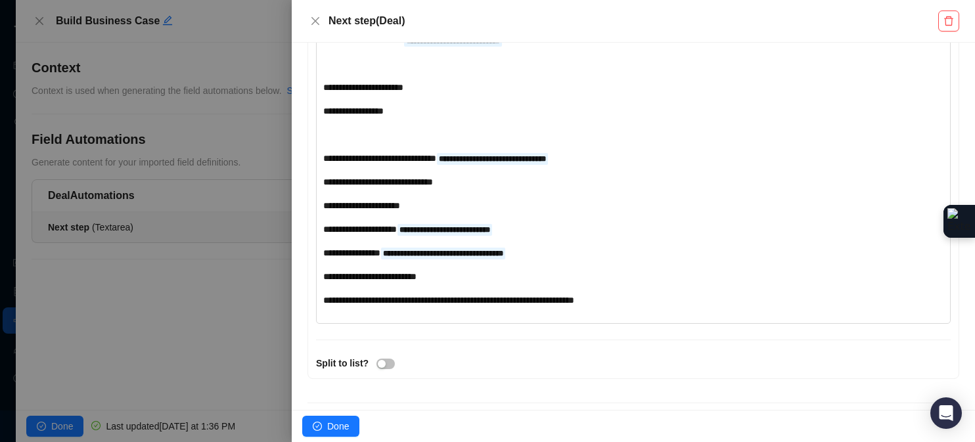
scroll to position [894, 0]
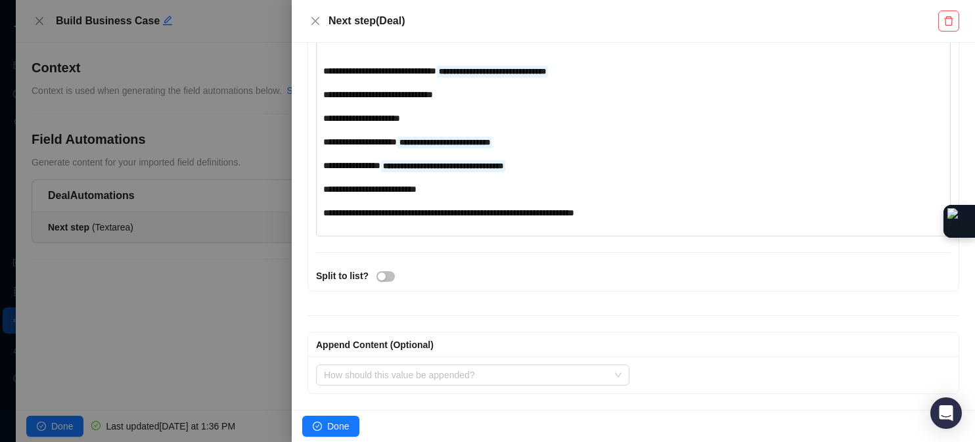
click at [507, 189] on div "**********" at bounding box center [607, 189] width 568 height 14
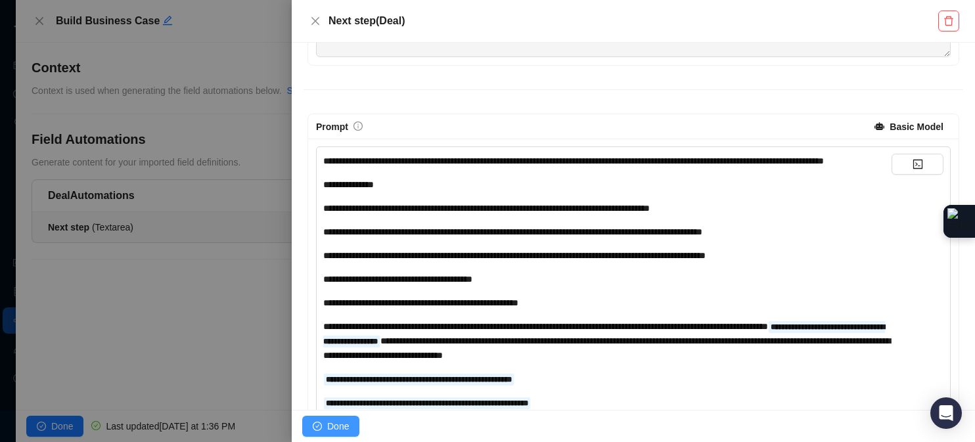
click at [348, 428] on span "Done" at bounding box center [338, 426] width 22 height 14
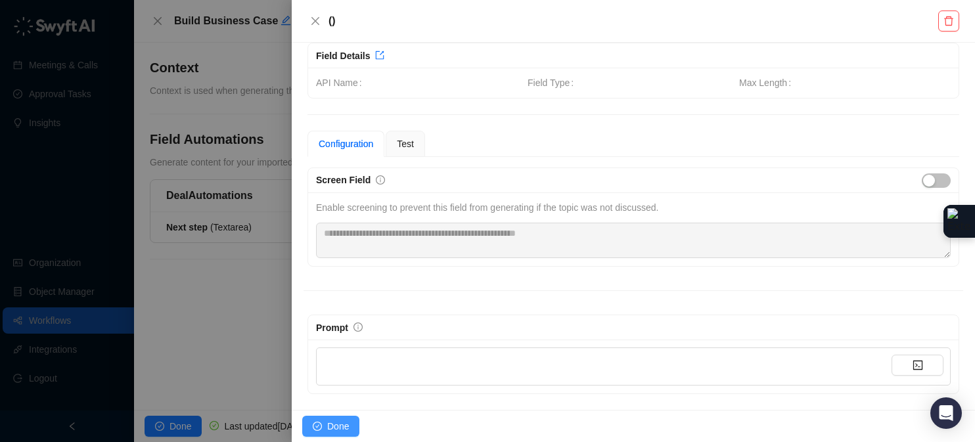
scroll to position [16, 0]
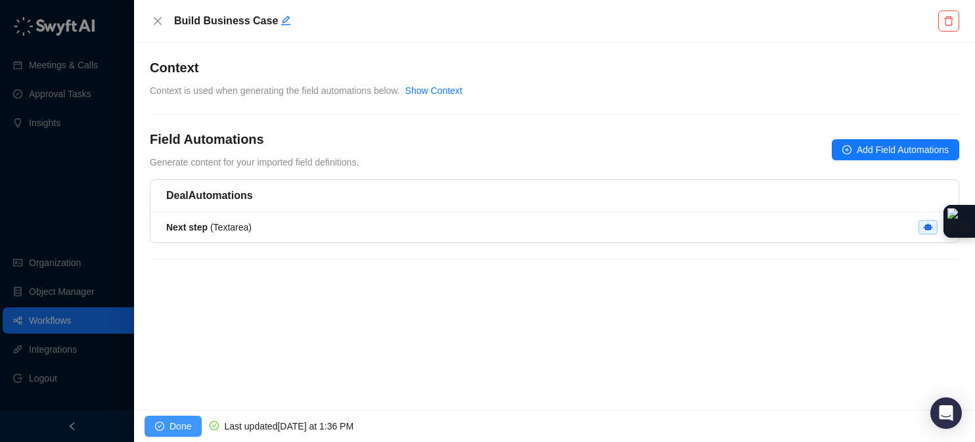
click at [170, 434] on button "Done" at bounding box center [173, 426] width 57 height 21
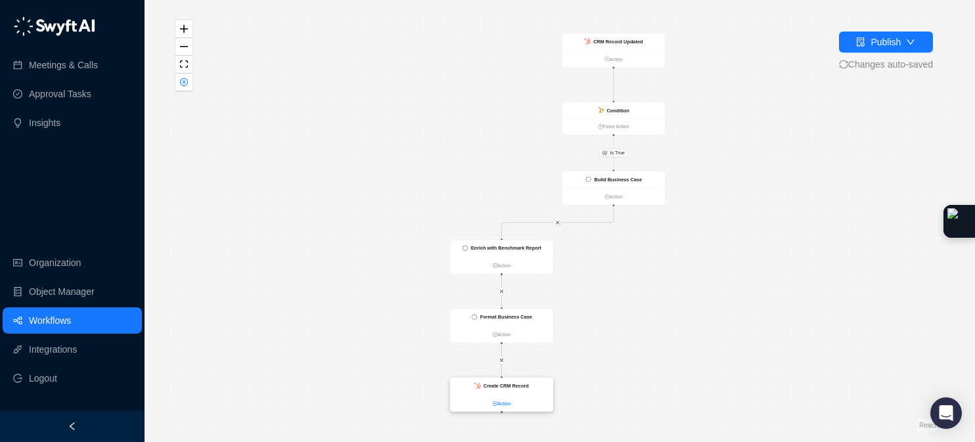
click at [500, 404] on link "Action" at bounding box center [501, 404] width 103 height 8
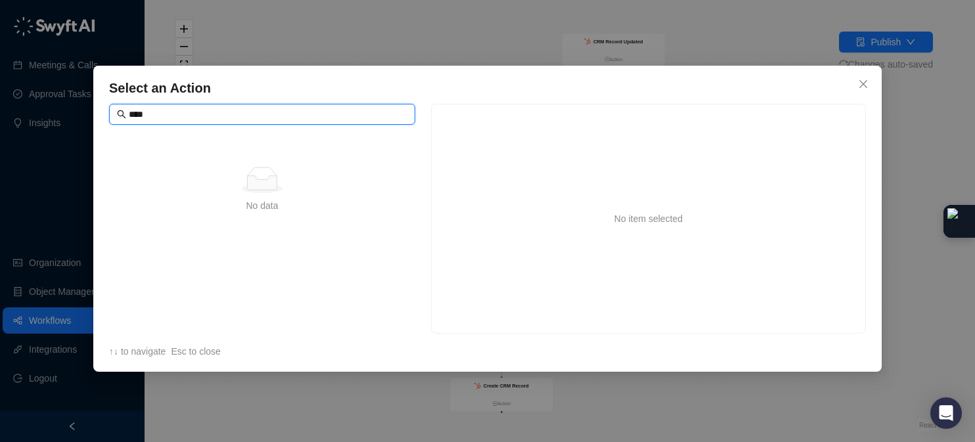
type input "*****"
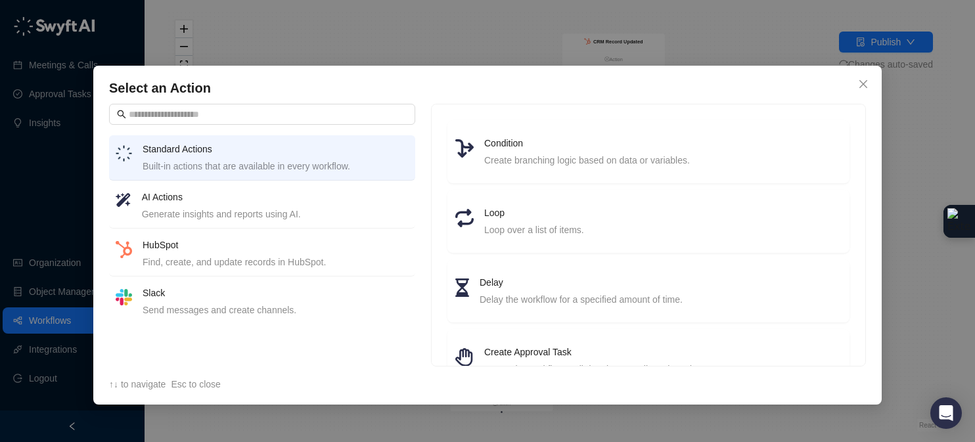
click at [330, 198] on h4 "AI Actions" at bounding box center [275, 197] width 267 height 14
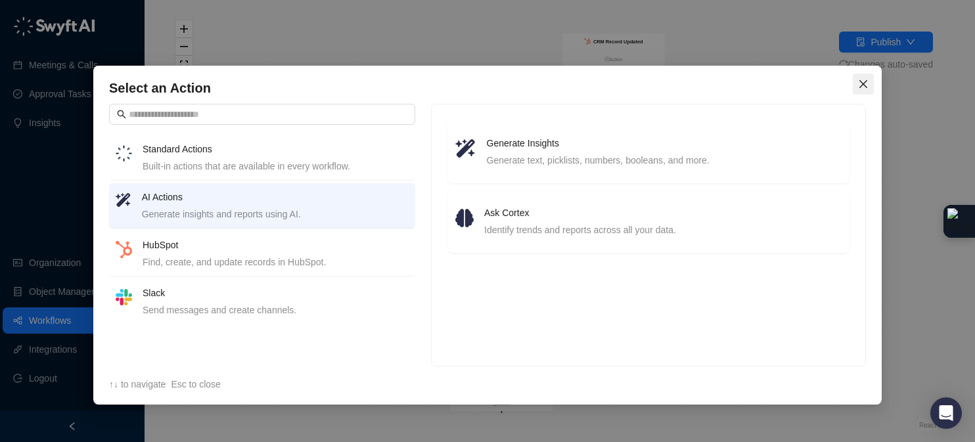
click at [865, 87] on icon "close" at bounding box center [863, 84] width 11 height 11
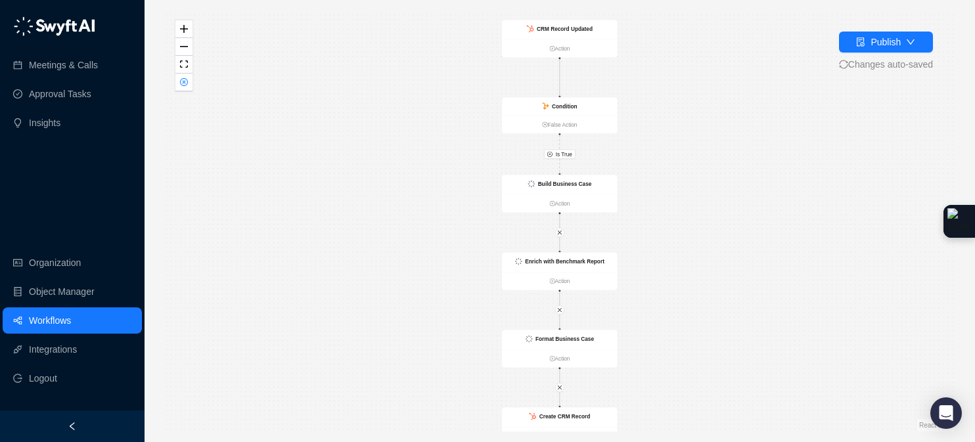
drag, startPoint x: 780, startPoint y: 237, endPoint x: 800, endPoint y: 267, distance: 37.0
click at [800, 267] on div "Is True CRM Record Updated Action Condition False Action Create CRM Record Acti…" at bounding box center [560, 221] width 788 height 421
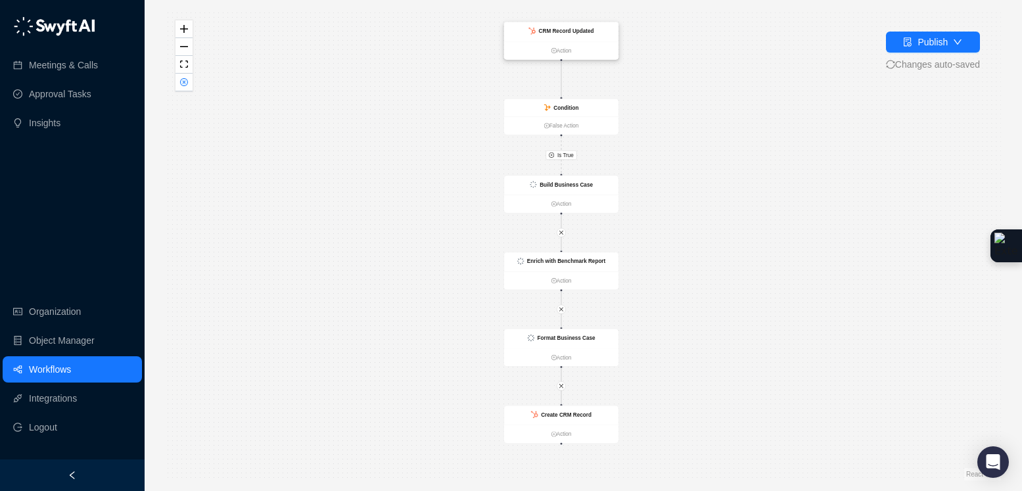
click at [603, 27] on div "CRM Record Updated" at bounding box center [561, 31] width 114 height 19
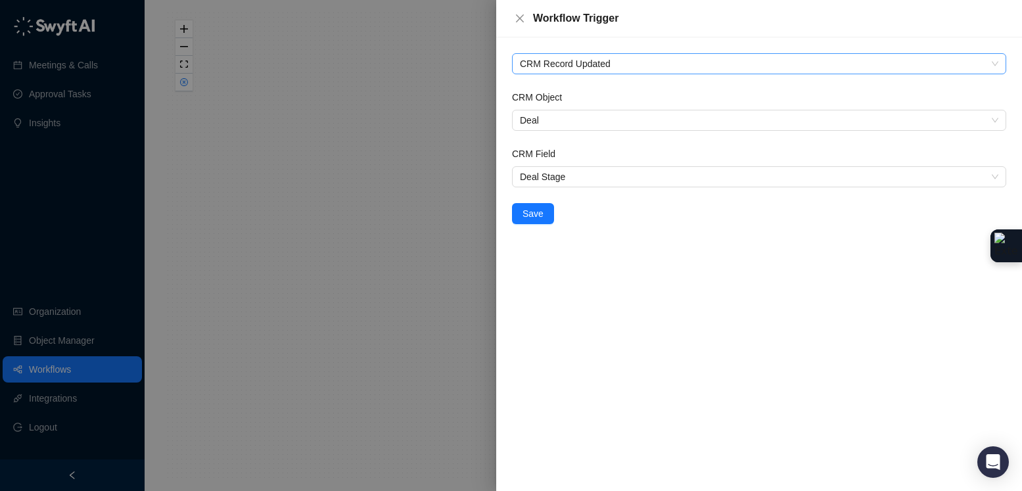
click at [605, 62] on span "CRM Record Updated" at bounding box center [759, 64] width 478 height 20
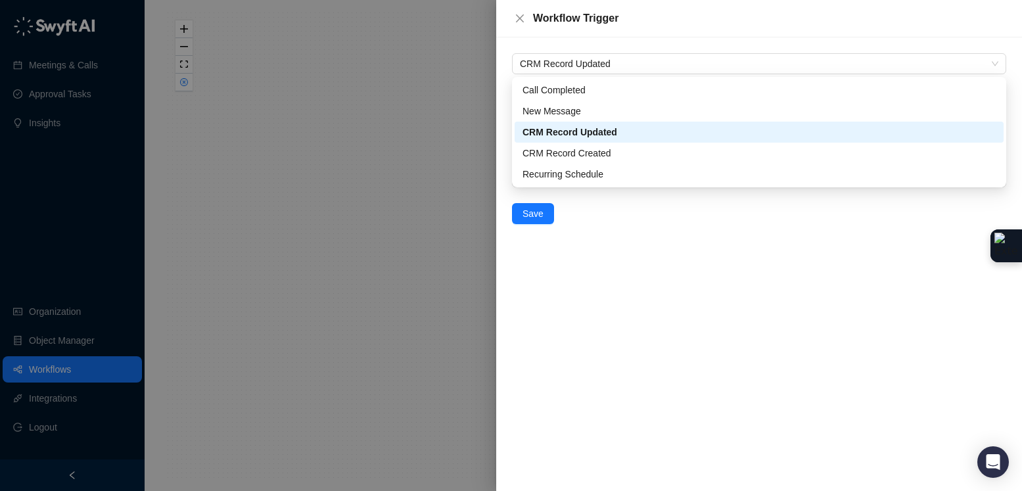
click at [359, 76] on div at bounding box center [511, 245] width 1022 height 491
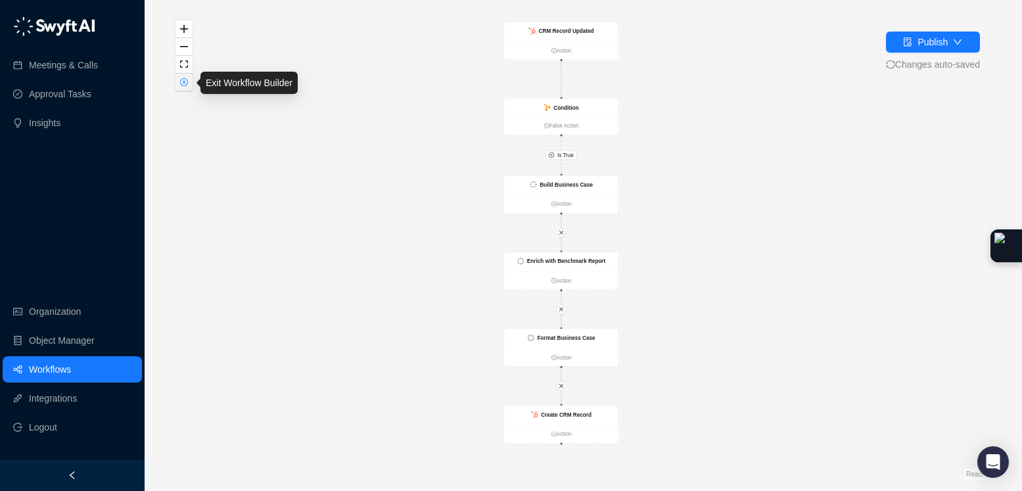
click at [187, 84] on icon "close-circle" at bounding box center [184, 82] width 8 height 8
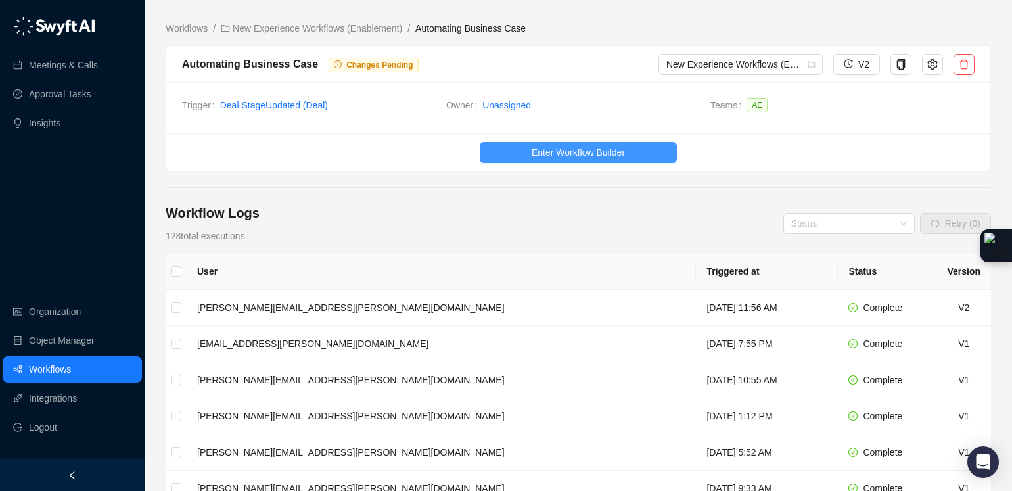
click at [660, 153] on button "Enter Workflow Builder" at bounding box center [578, 152] width 197 height 21
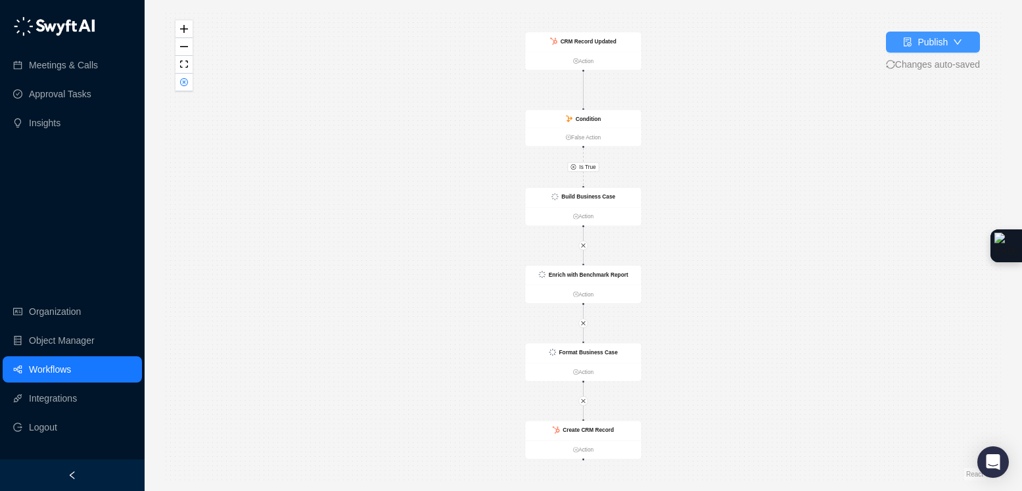
click at [938, 43] on div "Publish" at bounding box center [932, 42] width 30 height 14
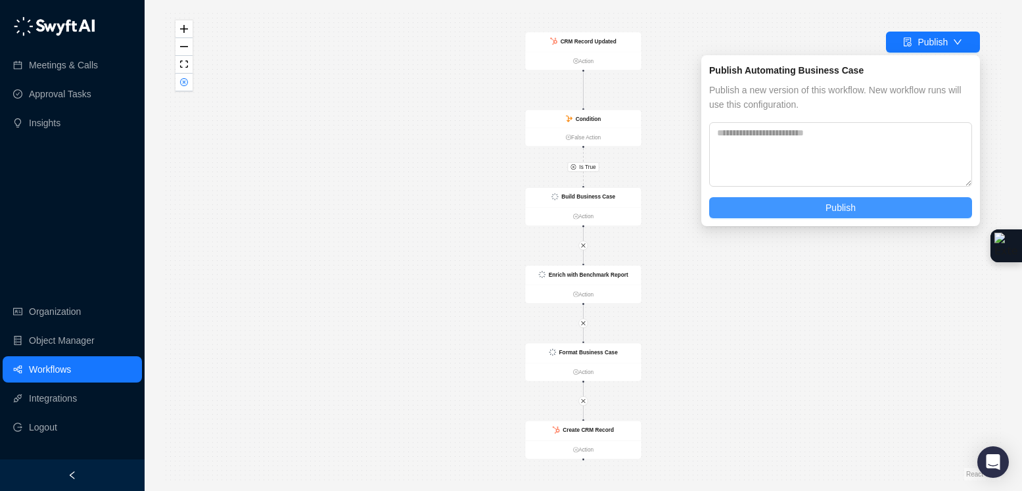
click at [868, 210] on button "Publish" at bounding box center [840, 207] width 263 height 21
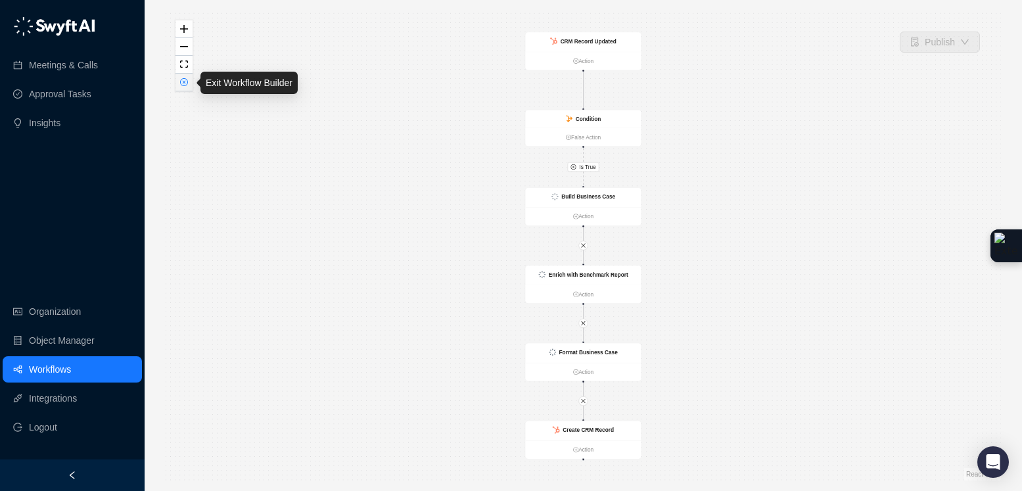
click at [187, 78] on icon "close-circle" at bounding box center [184, 82] width 8 height 8
